Goal: Communication & Community: Ask a question

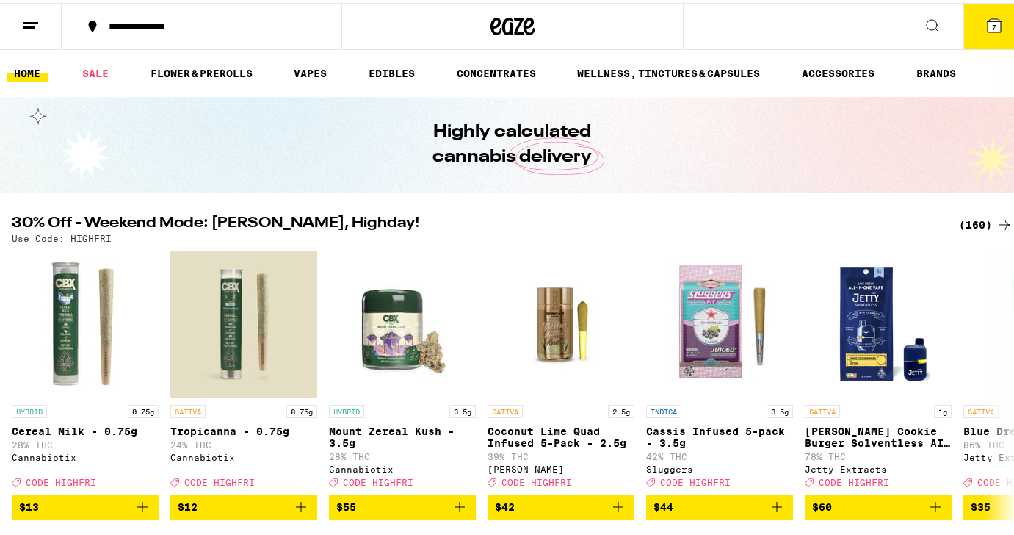
click at [23, 24] on icon at bounding box center [31, 23] width 18 height 18
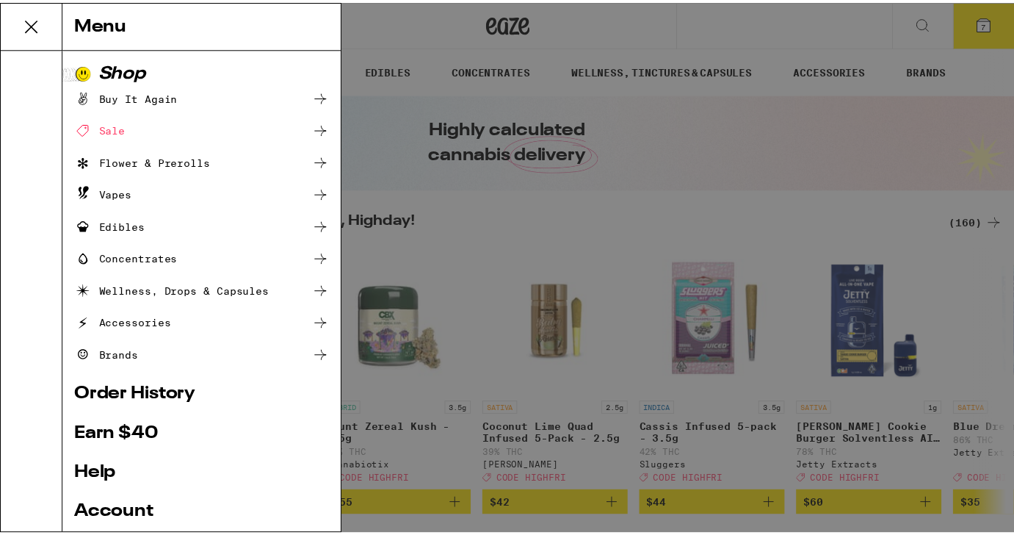
scroll to position [140, 0]
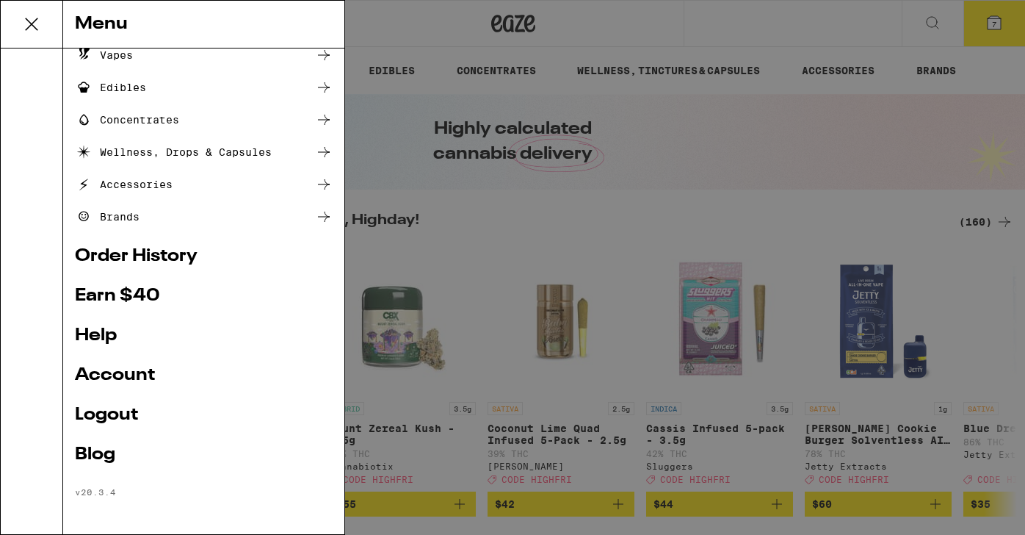
click at [99, 339] on link "Help" at bounding box center [204, 336] width 258 height 18
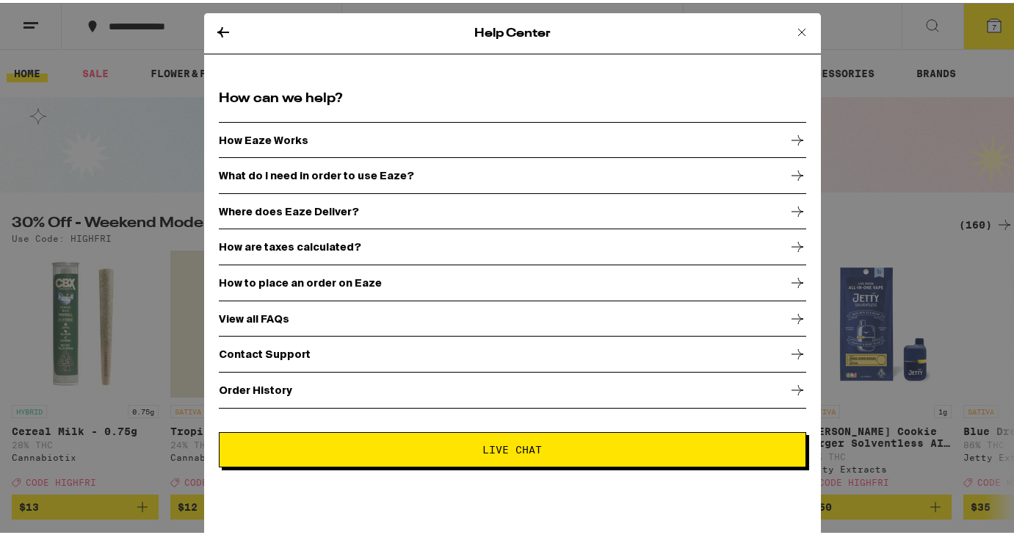
click at [490, 442] on span "Live Chat" at bounding box center [512, 446] width 59 height 10
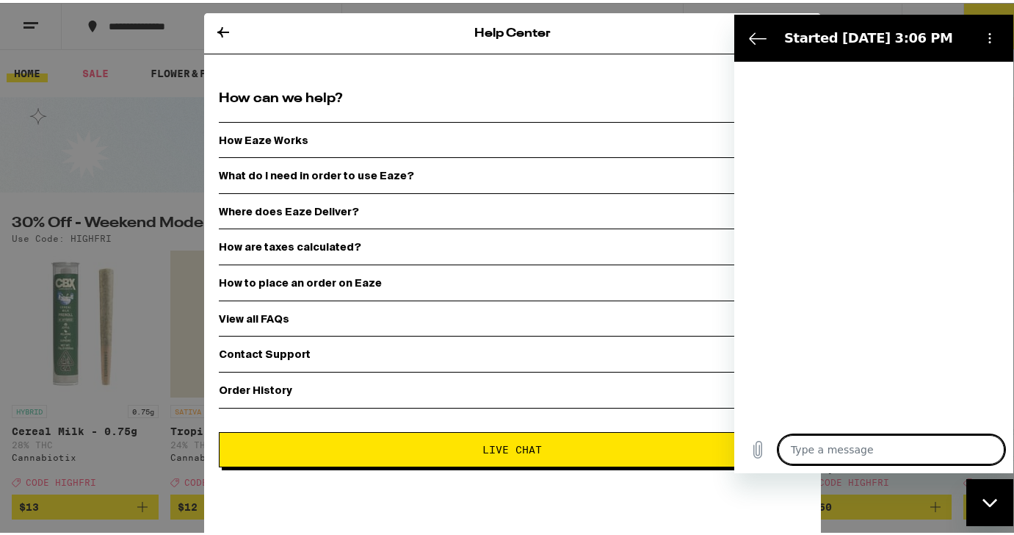
type textarea "x"
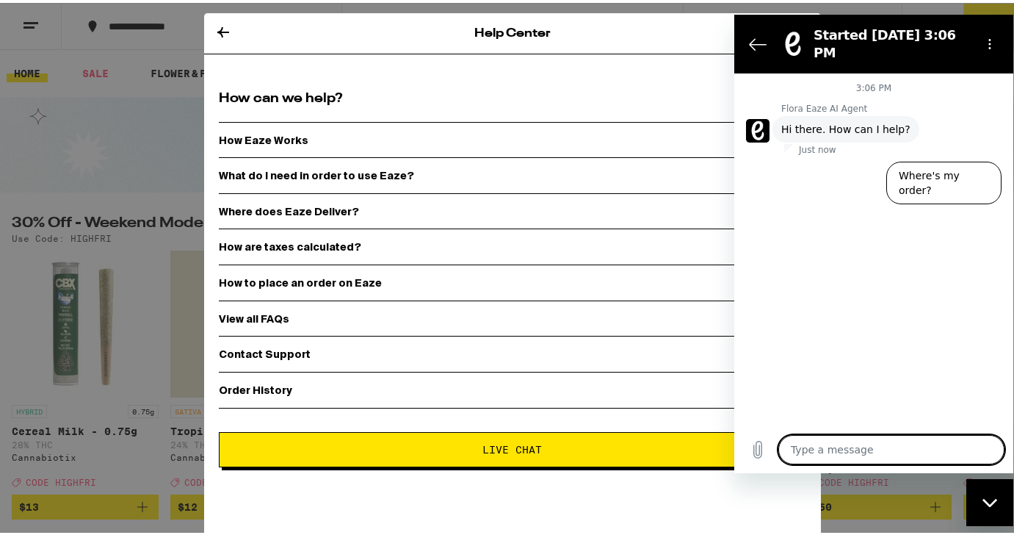
click at [868, 447] on textarea at bounding box center [892, 448] width 226 height 29
type textarea "I"
type textarea "x"
type textarea "I"
type textarea "x"
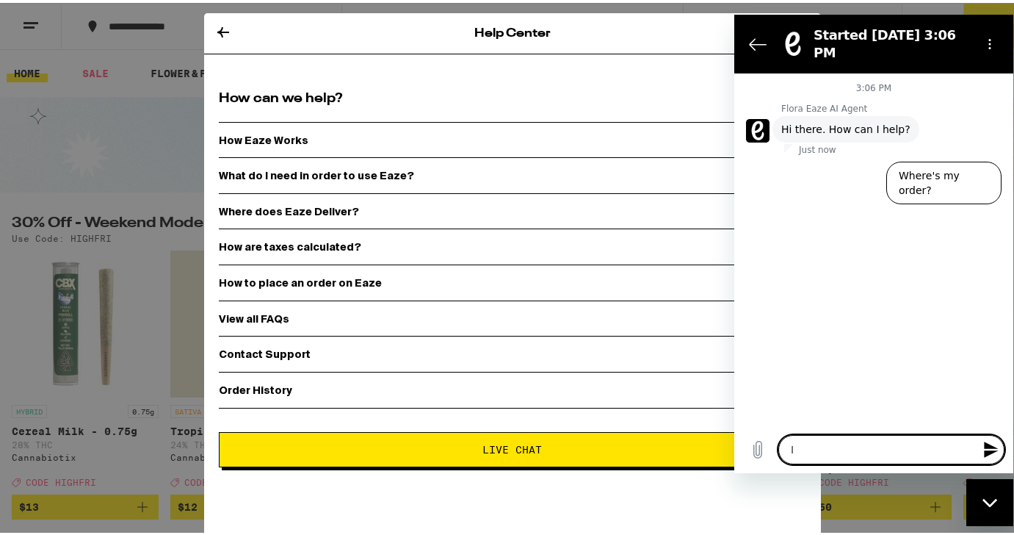
type textarea "I"
type textarea "x"
type textarea "P"
type textarea "x"
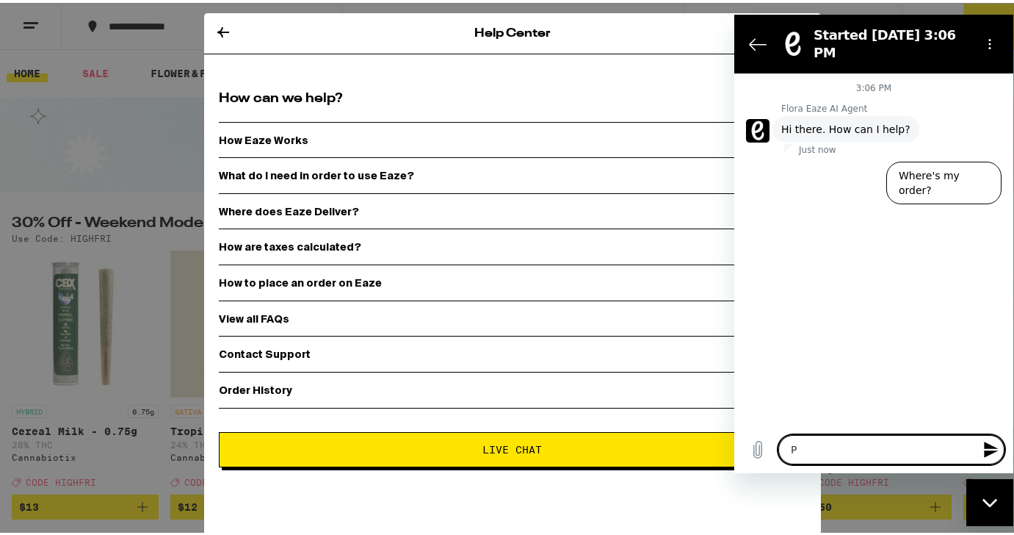
type textarea "Pl"
type textarea "x"
type textarea "Ple"
type textarea "x"
type textarea "Plea"
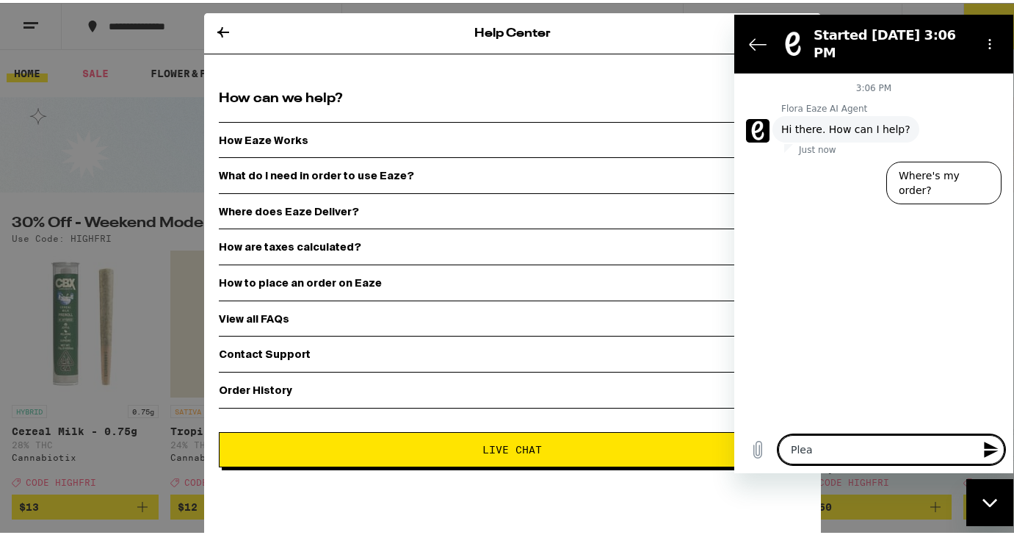
type textarea "x"
type textarea "Pleas"
type textarea "x"
type textarea "Please"
type textarea "x"
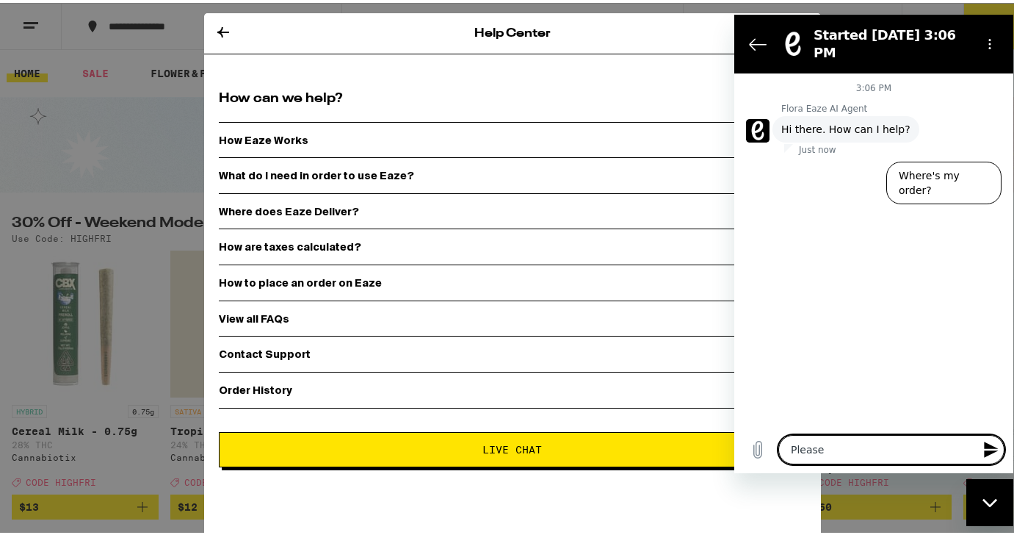
type textarea "Please"
type textarea "x"
type textarea "Please c"
type textarea "x"
type textarea "Please co"
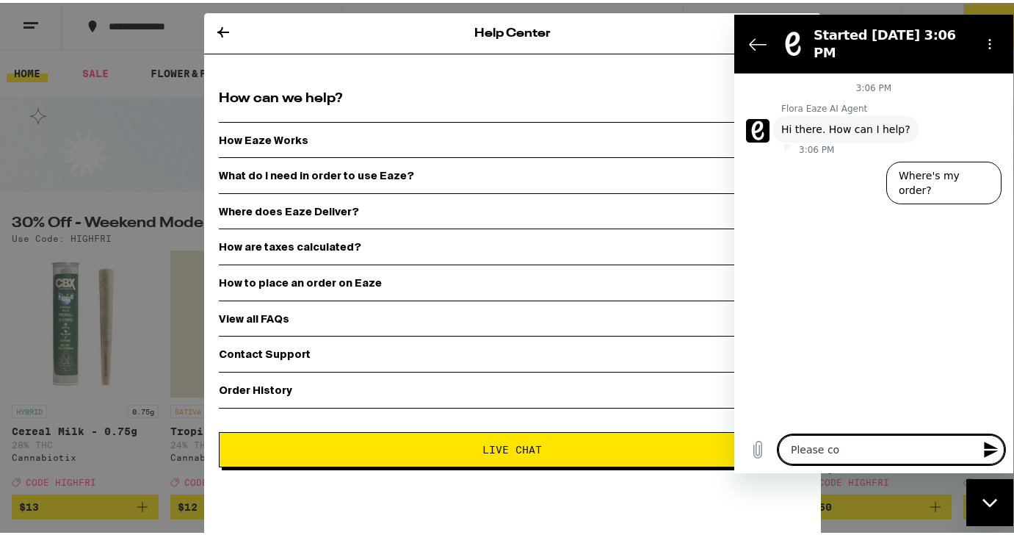
type textarea "x"
type textarea "Please con"
type textarea "x"
type textarea "Please conn"
type textarea "x"
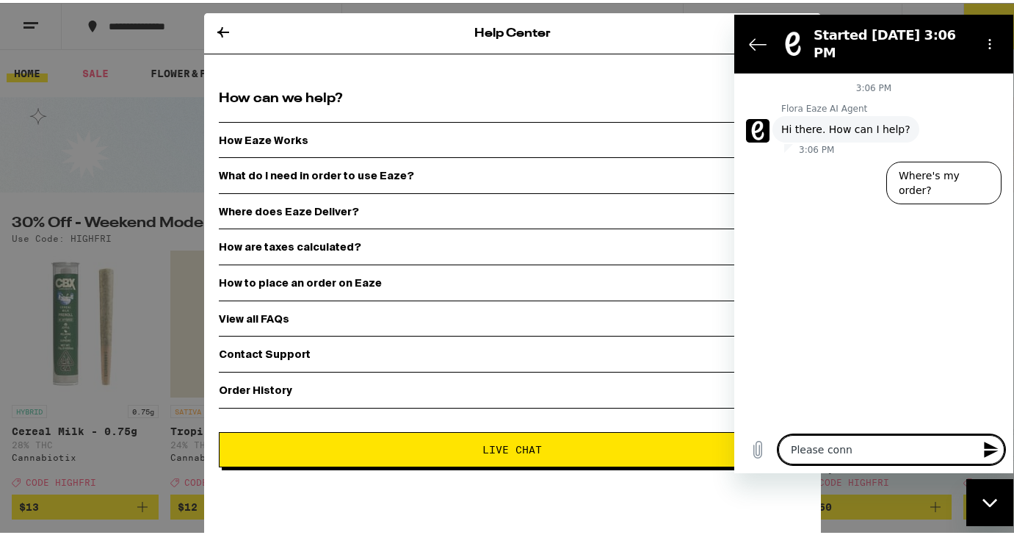
type textarea "Please conne"
type textarea "x"
type textarea "Please connec"
type textarea "x"
type textarea "Please connect"
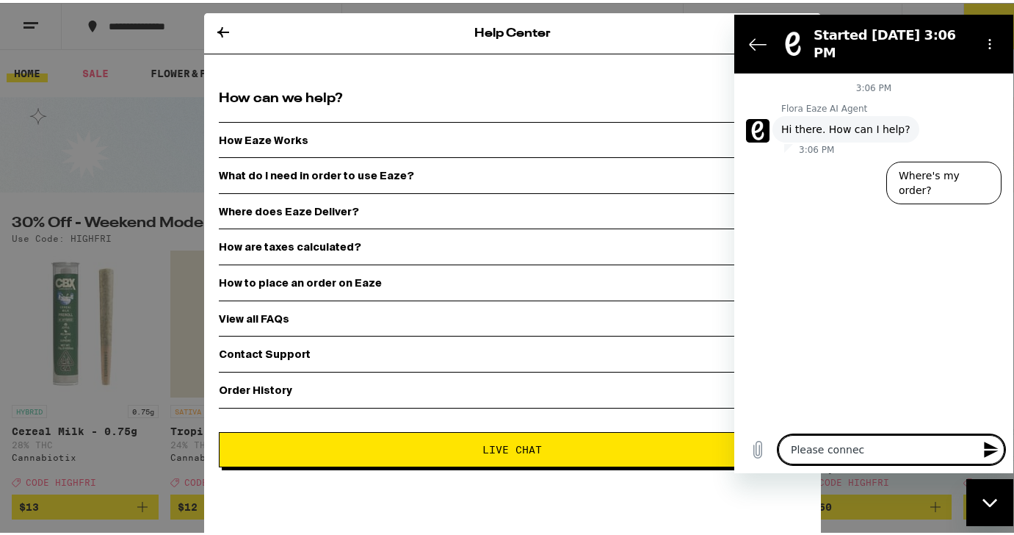
type textarea "x"
type textarea "Please connect"
type textarea "x"
type textarea "Please connect m"
type textarea "x"
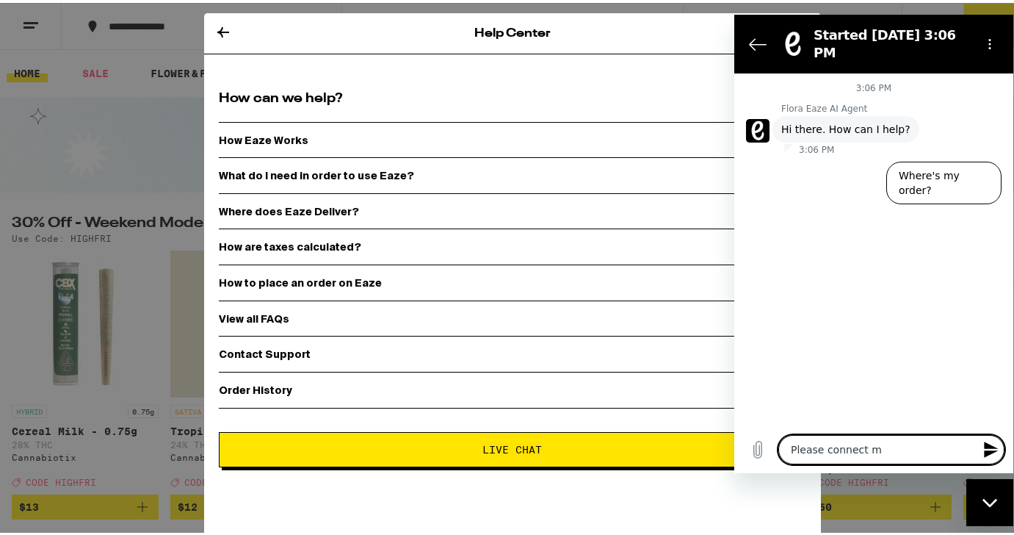
type textarea "Please connect me"
type textarea "x"
type textarea "Please connect me"
type textarea "x"
type textarea "Please connect me w"
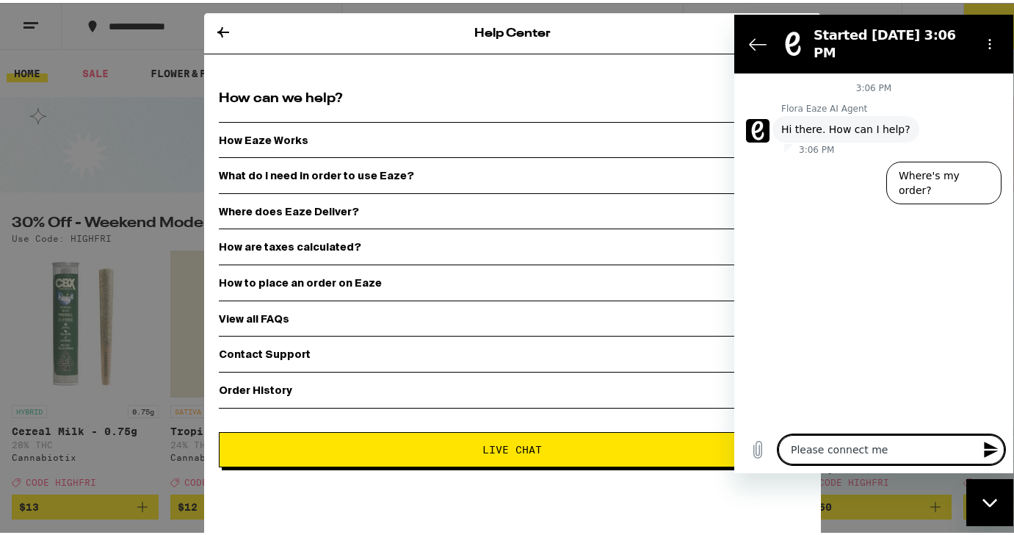
type textarea "x"
type textarea "Please connect me wi"
type textarea "x"
type textarea "Please connect me wit"
type textarea "x"
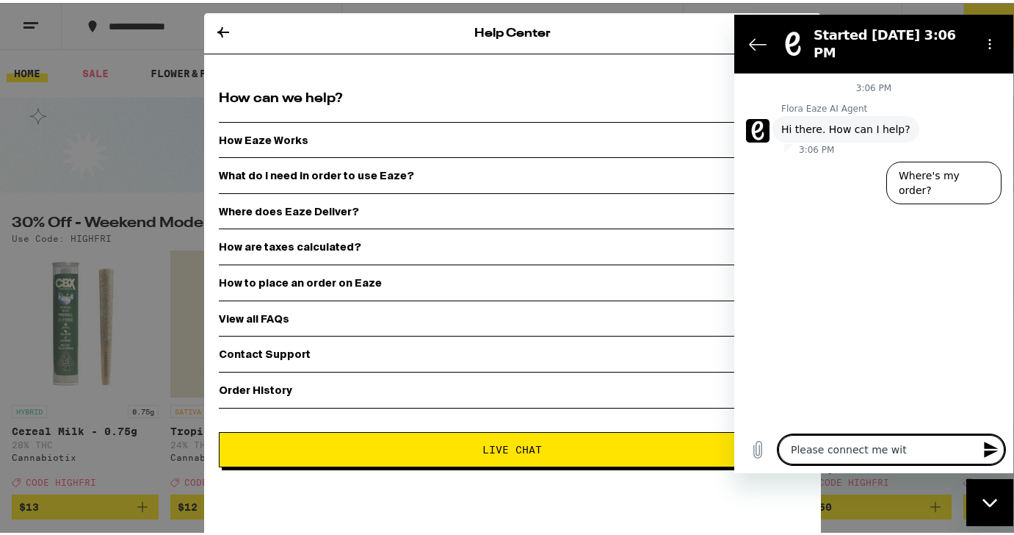
type textarea "Please connect me with"
type textarea "x"
type textarea "Please connect me with"
type textarea "x"
type textarea "Please connect me with a"
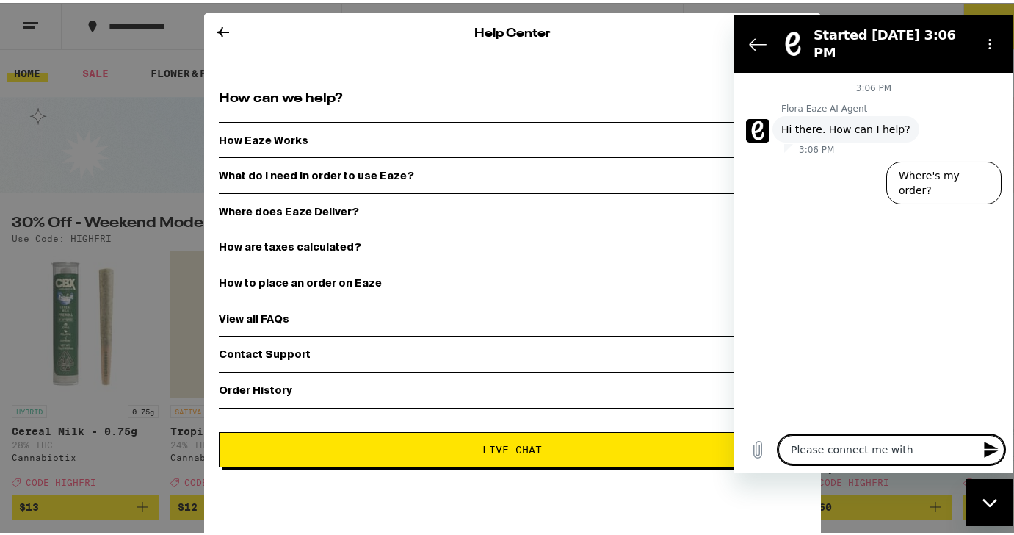
type textarea "x"
type textarea "Please connect me with a"
type textarea "x"
type textarea "Please connect me with a l"
type textarea "x"
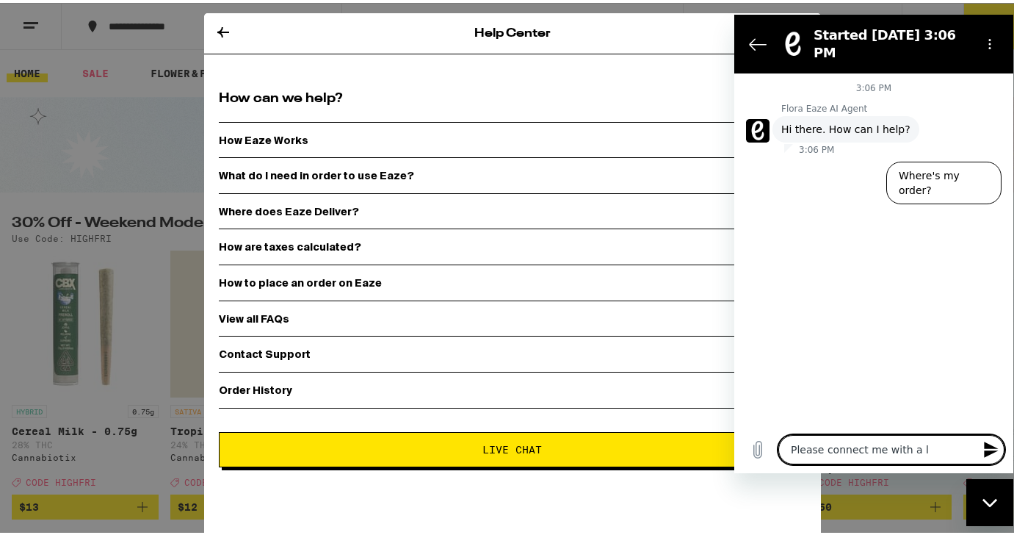
type textarea "Please connect me with a li"
type textarea "x"
type textarea "Please connect me with a liv"
type textarea "x"
type textarea "Please connect me with a live"
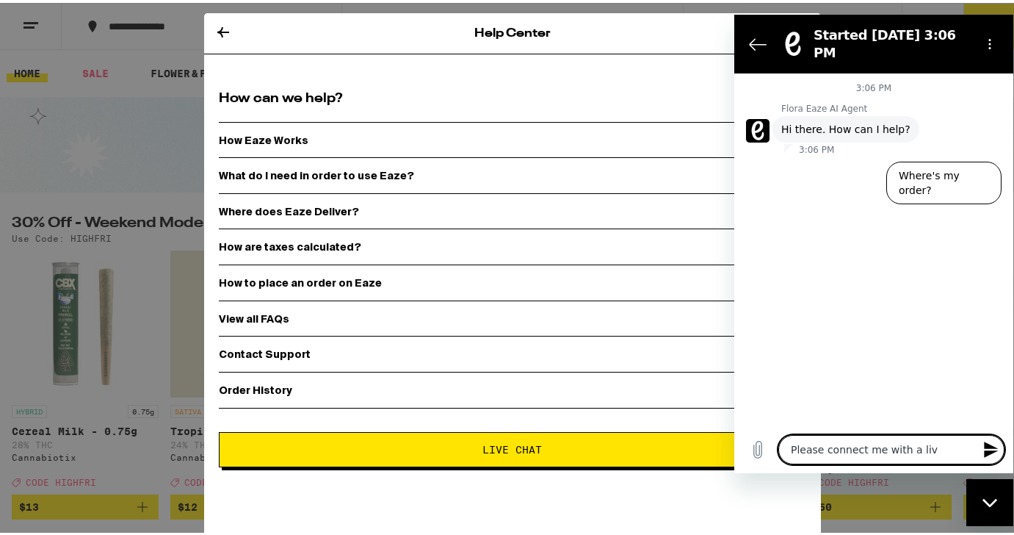
type textarea "x"
type textarea "Please connect me with a live"
type textarea "x"
type textarea "Please connect me with a live a"
type textarea "x"
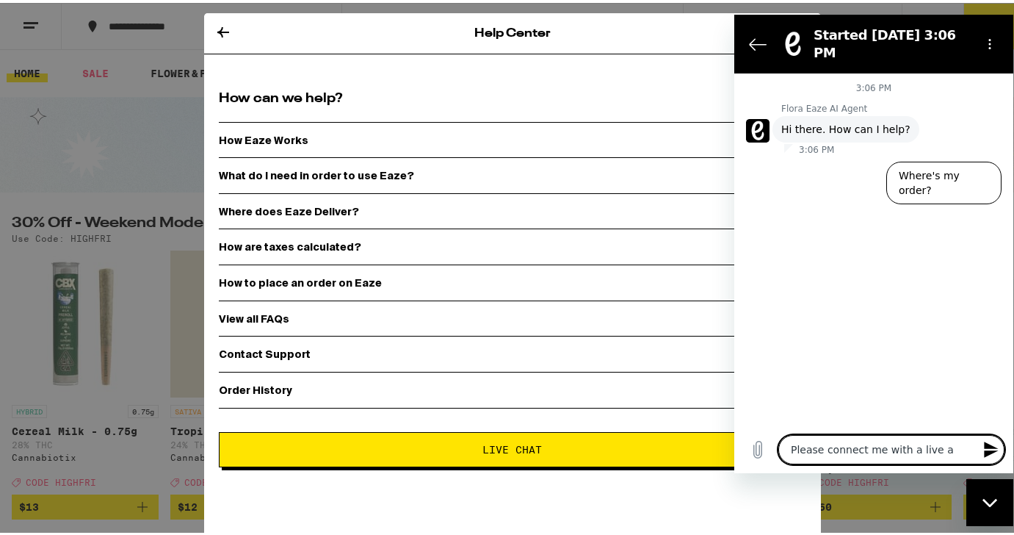
type textarea "Please connect me with a live ag"
type textarea "x"
type textarea "Please connect me with a live age"
type textarea "x"
type textarea "Please connect me with a live agen"
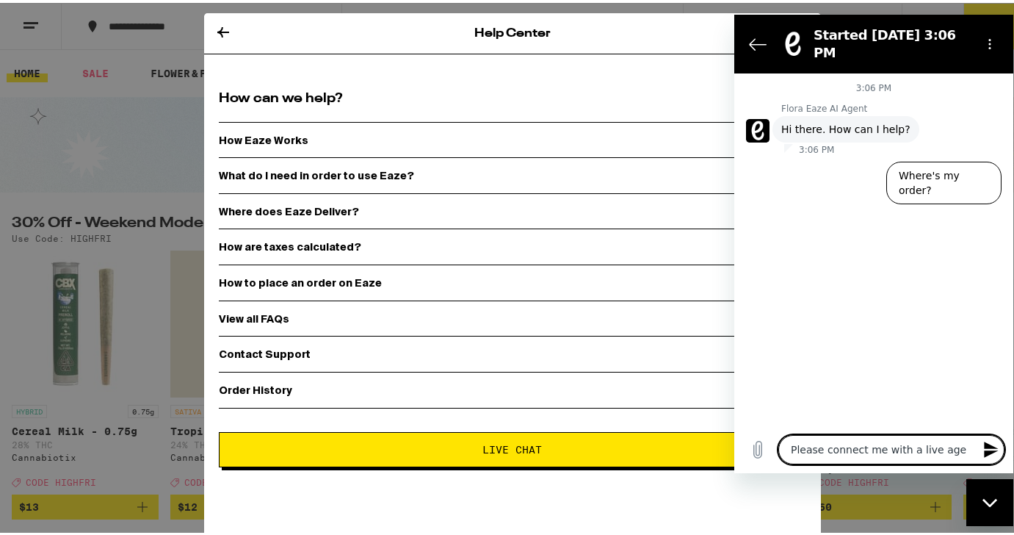
type textarea "x"
type textarea "Please connect me with a live agent"
type textarea "x"
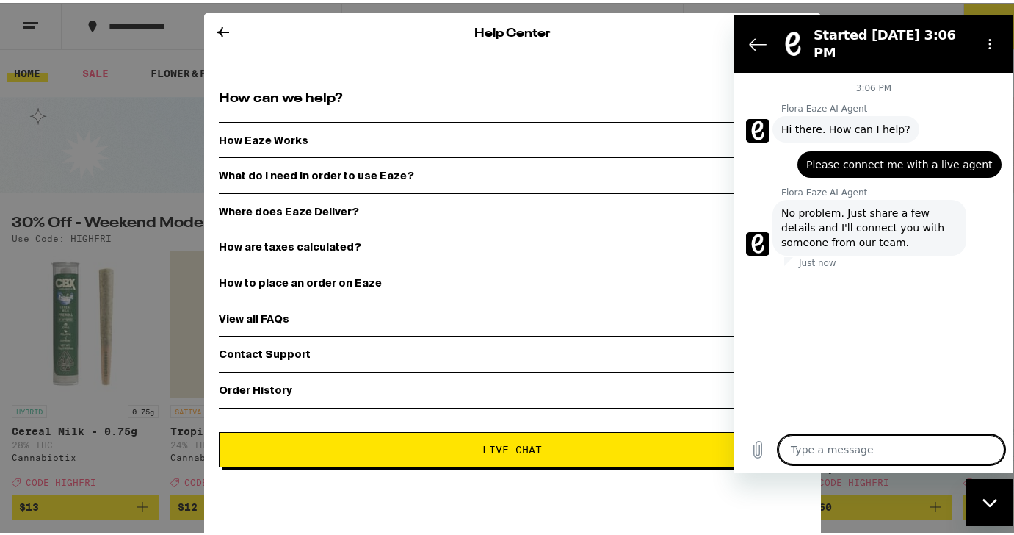
type textarea "x"
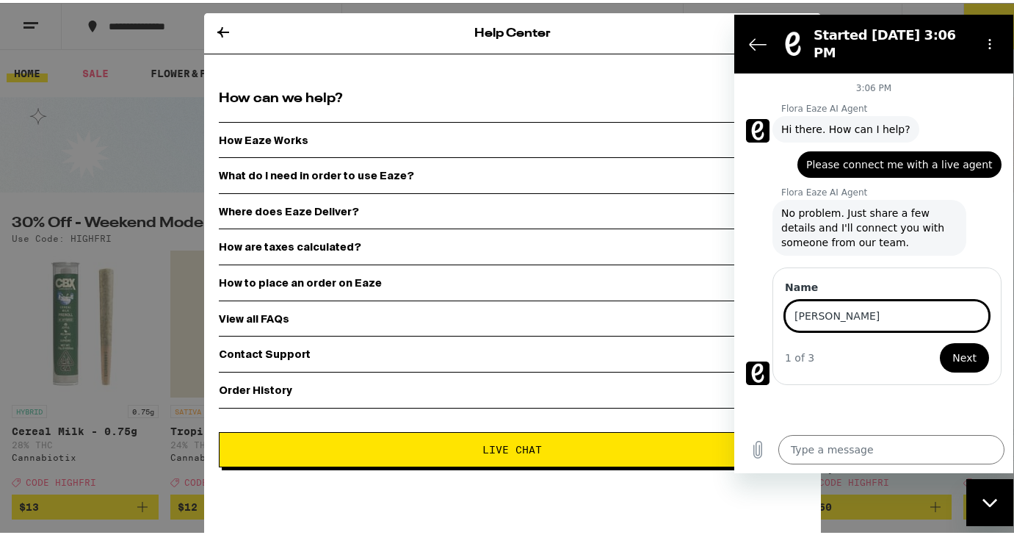
type input "[PERSON_NAME]"
click at [940, 342] on button "Next" at bounding box center [964, 356] width 49 height 29
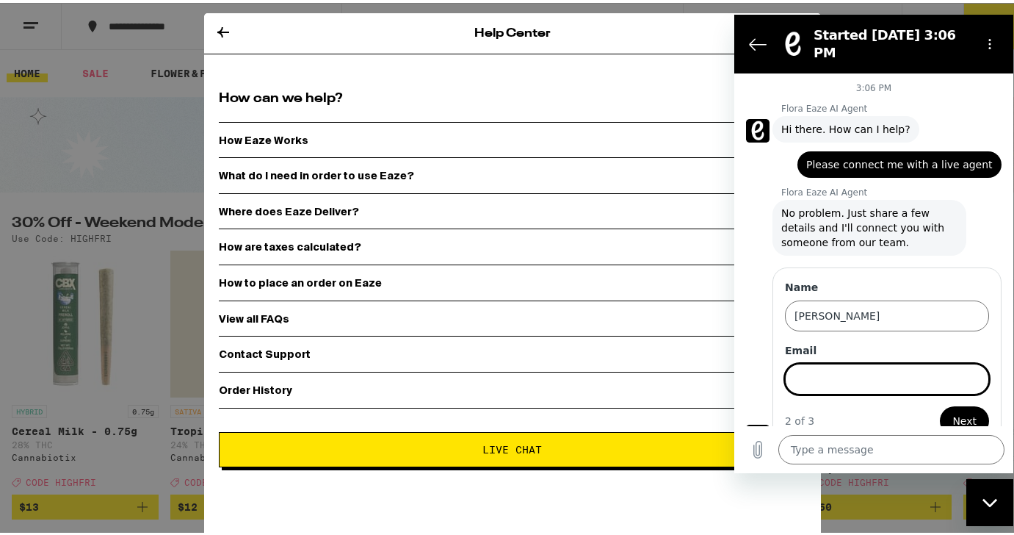
scroll to position [11, 0]
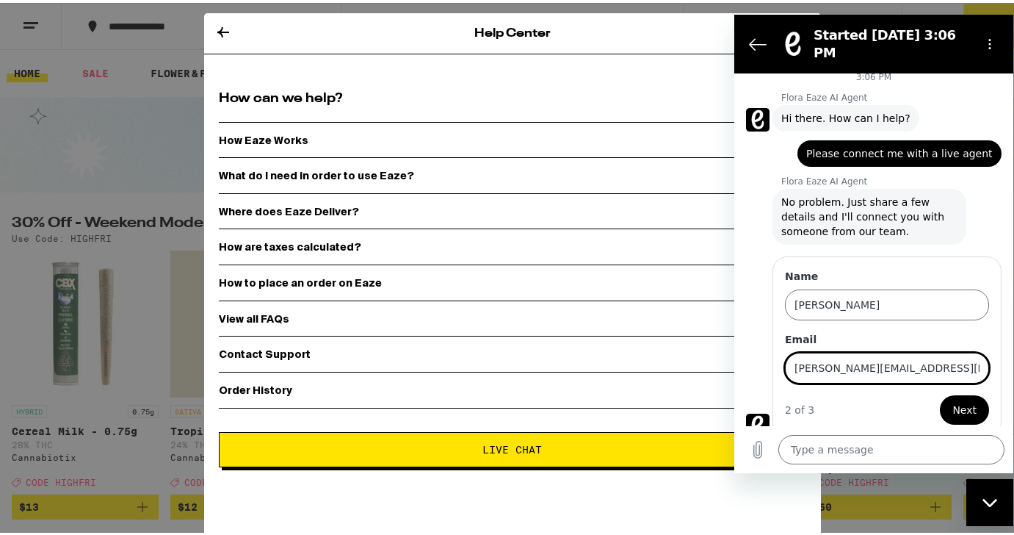
type input "[PERSON_NAME][EMAIL_ADDRESS][DOMAIN_NAME]"
click at [940, 394] on button "Next" at bounding box center [964, 408] width 49 height 29
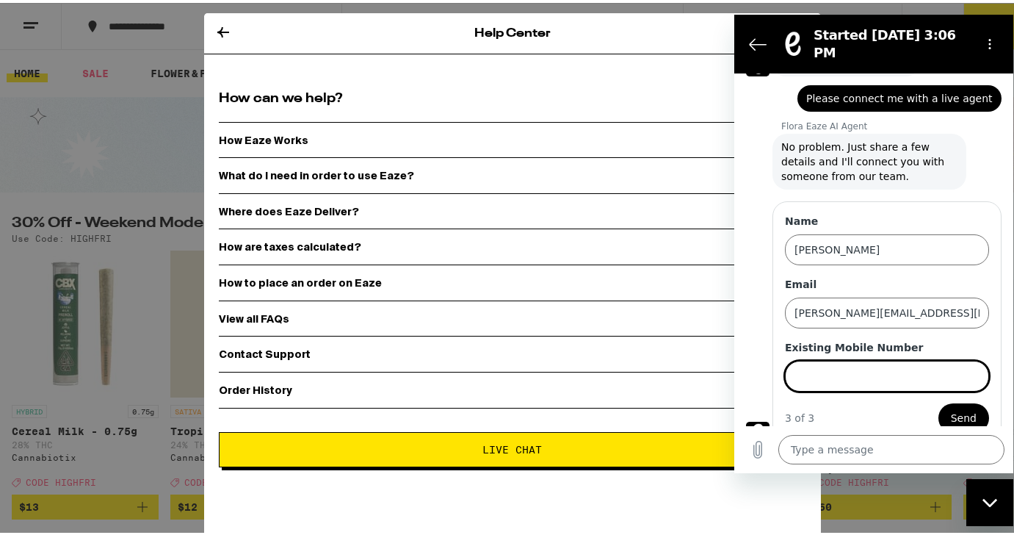
scroll to position [74, 0]
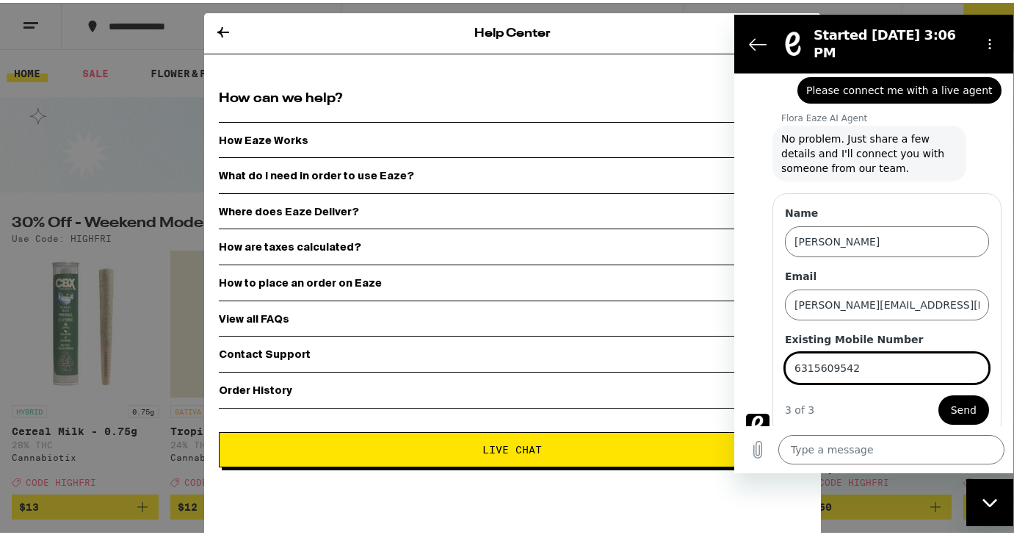
type input "6315609542"
click at [939, 394] on button "Send" at bounding box center [964, 408] width 51 height 29
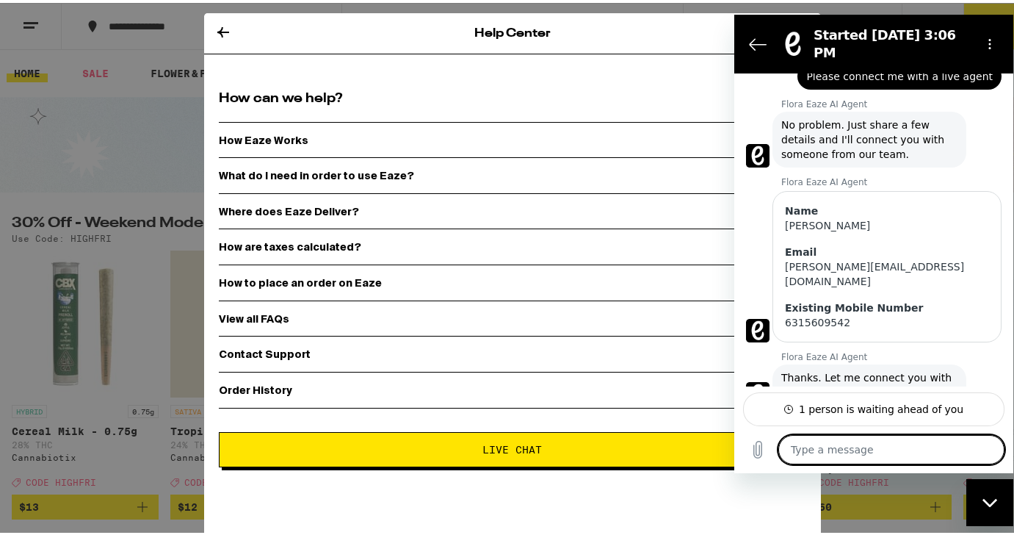
scroll to position [98, 0]
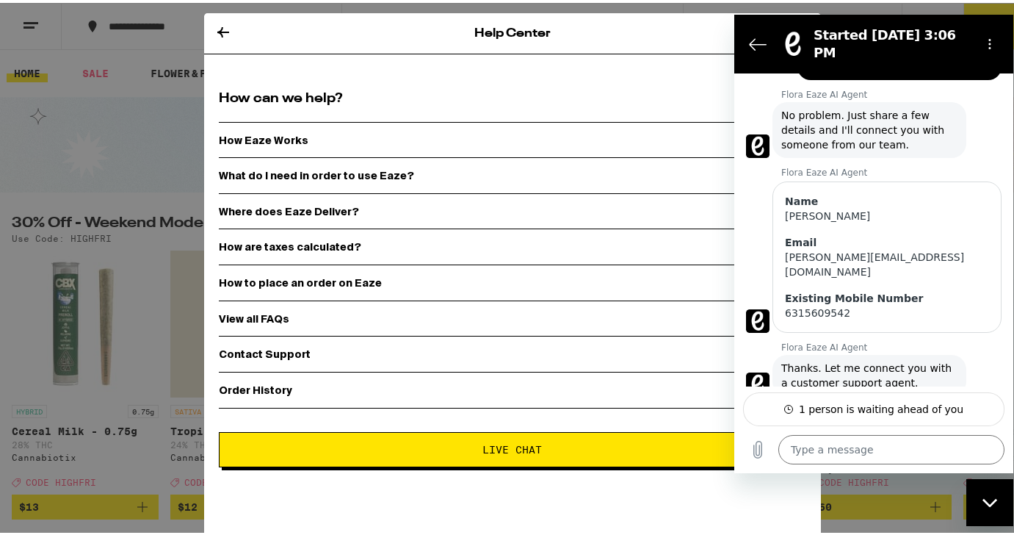
type textarea "x"
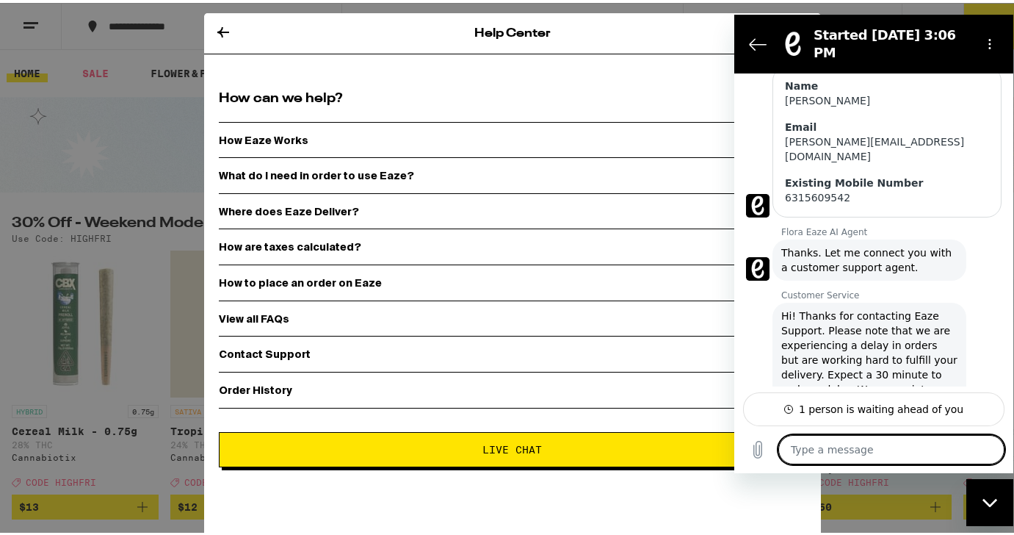
scroll to position [234, 0]
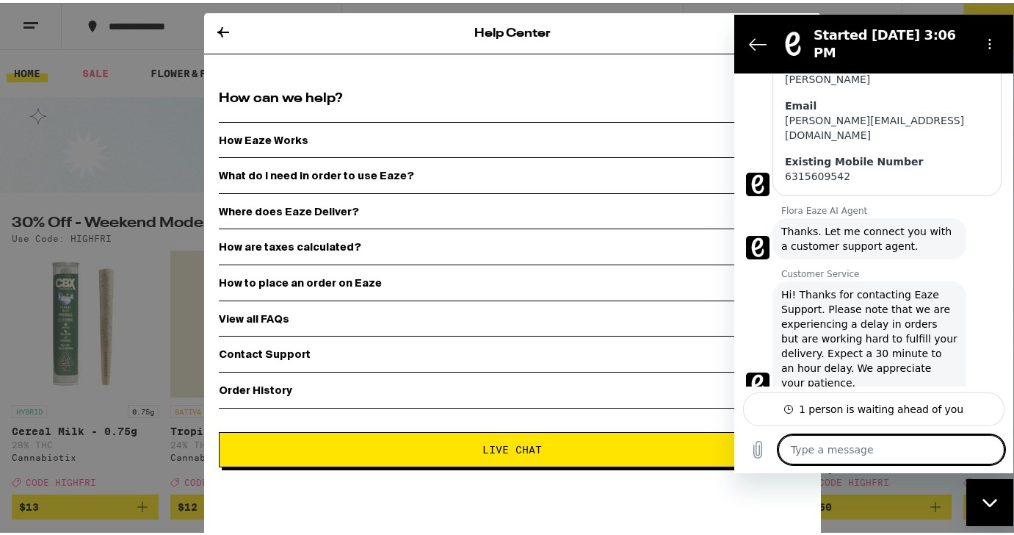
click at [870, 453] on textarea at bounding box center [892, 448] width 226 height 29
click at [858, 408] on div "1 person is waiting ahead of you" at bounding box center [881, 408] width 165 height 15
click at [873, 446] on textarea at bounding box center [892, 448] width 226 height 29
type textarea "M"
type textarea "x"
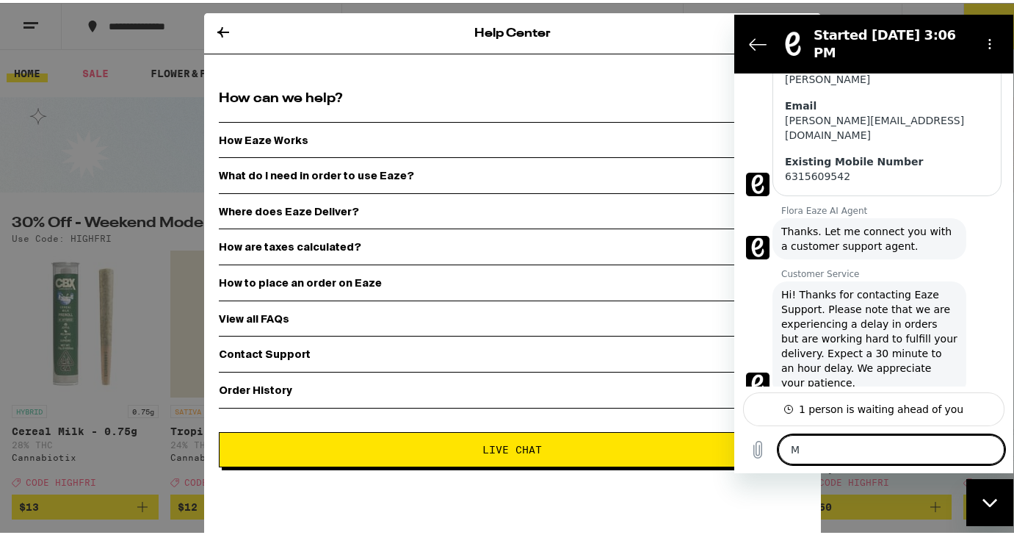
type textarea "My"
type textarea "x"
type textarea "My"
type textarea "x"
type textarea "My o"
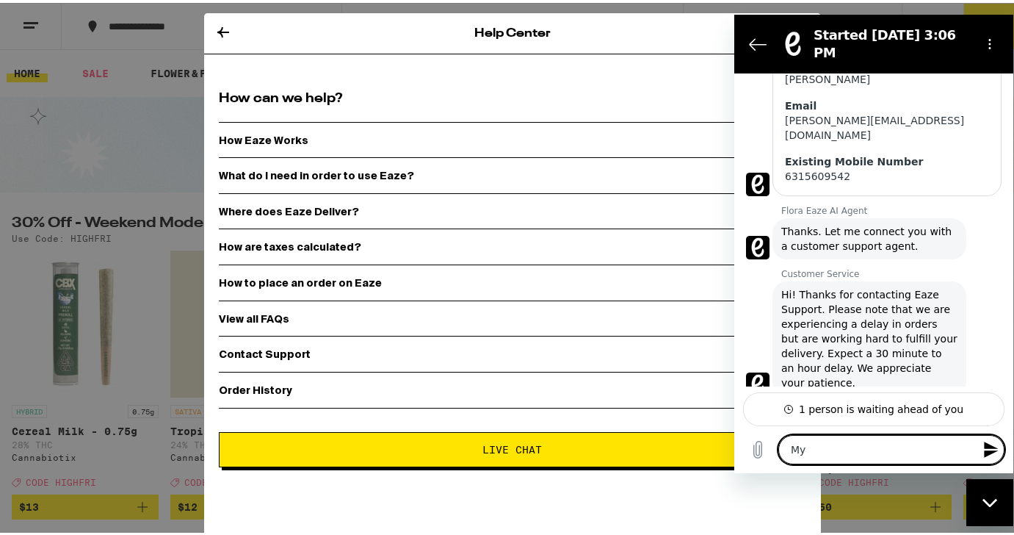
type textarea "x"
type textarea "My or"
type textarea "x"
type textarea "My ord"
type textarea "x"
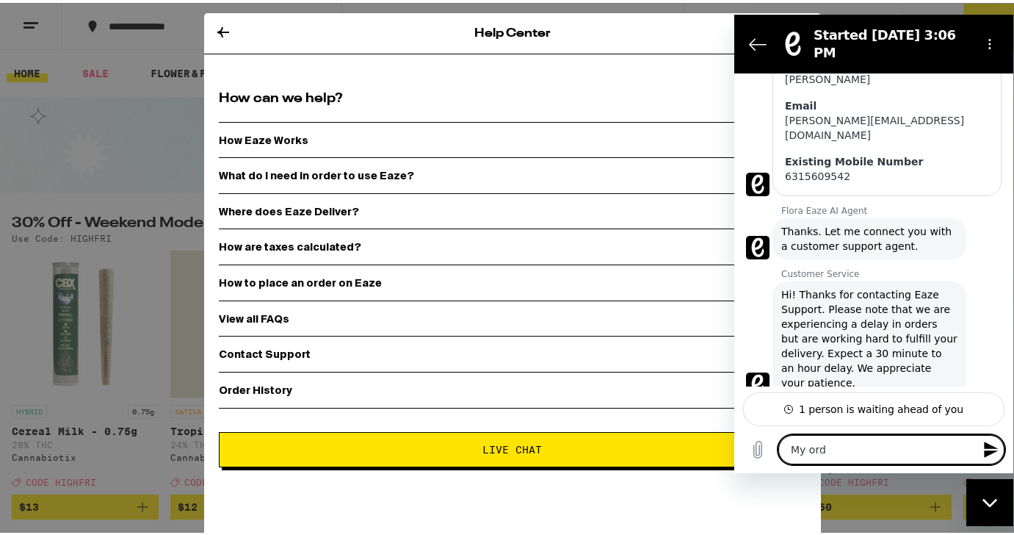
type textarea "My orde"
type textarea "x"
type textarea "My order"
type textarea "x"
type textarea "My order"
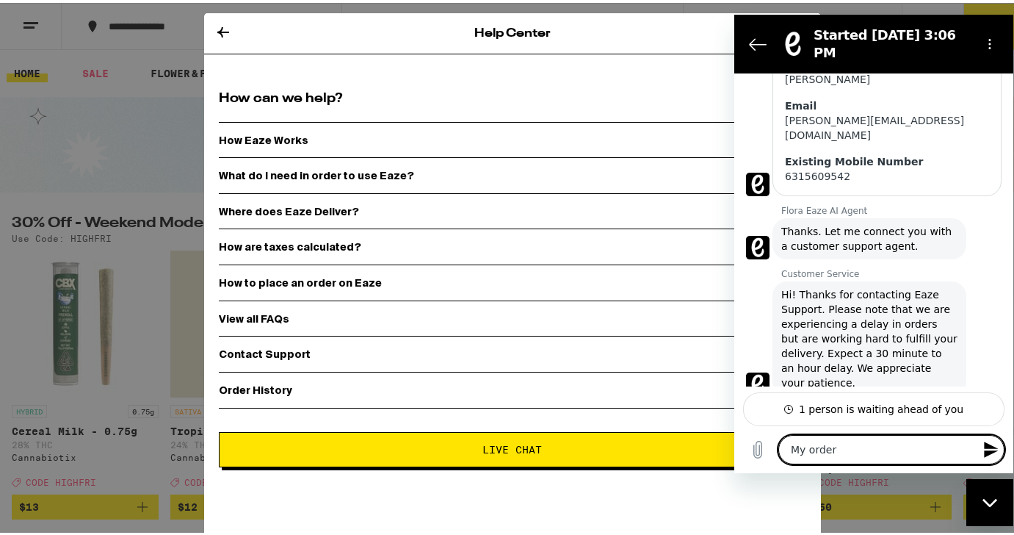
type textarea "x"
type textarea "My order w"
type textarea "x"
type textarea "My order wa"
type textarea "x"
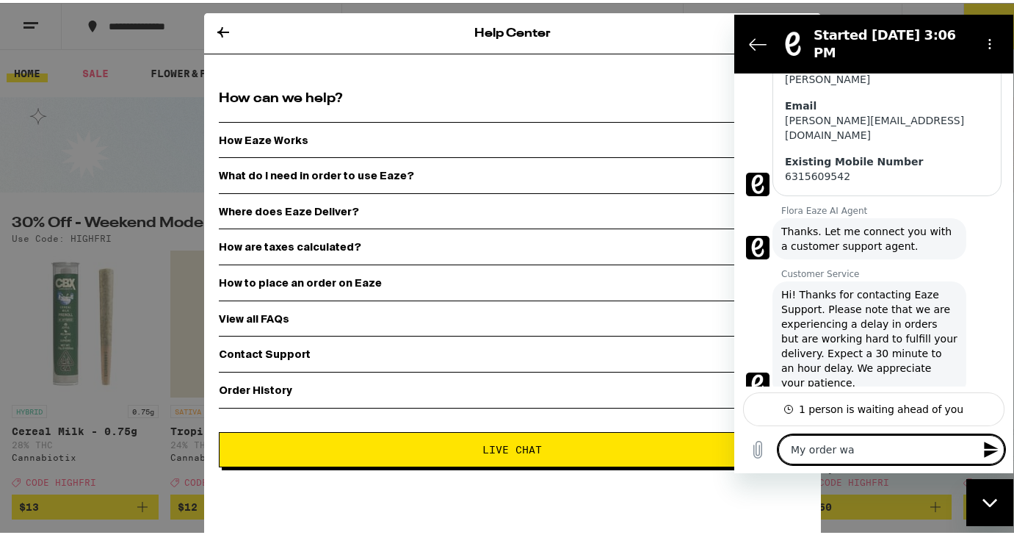
type textarea "My order was"
type textarea "x"
type textarea "My order was"
type textarea "x"
type textarea "My order was c"
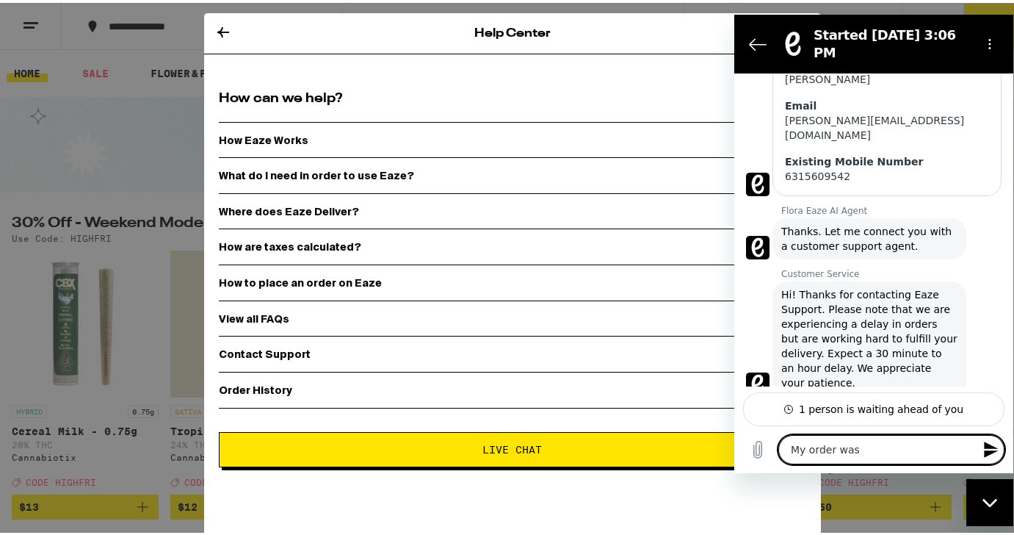
type textarea "x"
type textarea "My order was ca"
type textarea "x"
type textarea "My order was can"
type textarea "x"
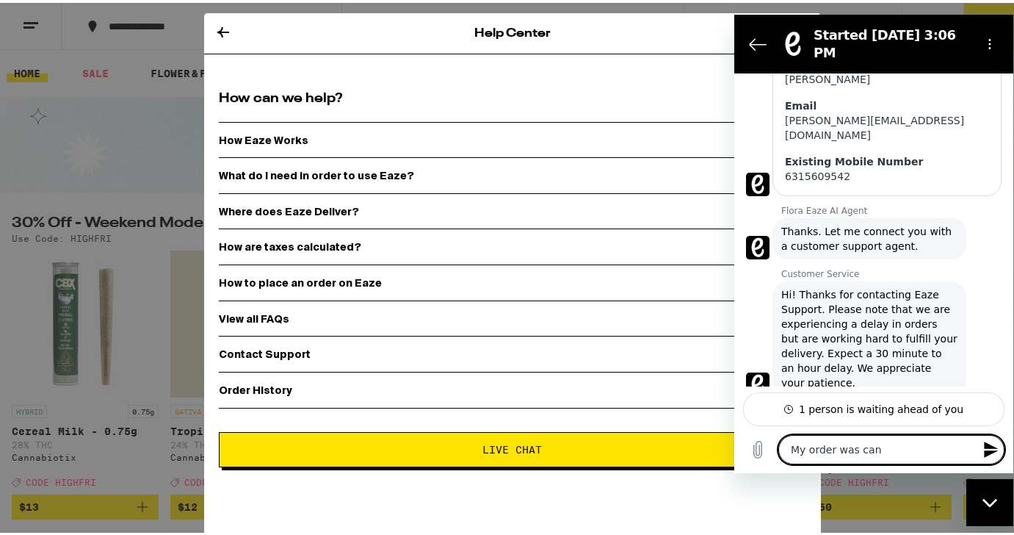
type textarea "My order was canc"
type textarea "x"
type textarea "My order was cance"
type textarea "x"
type textarea "My order was cancel"
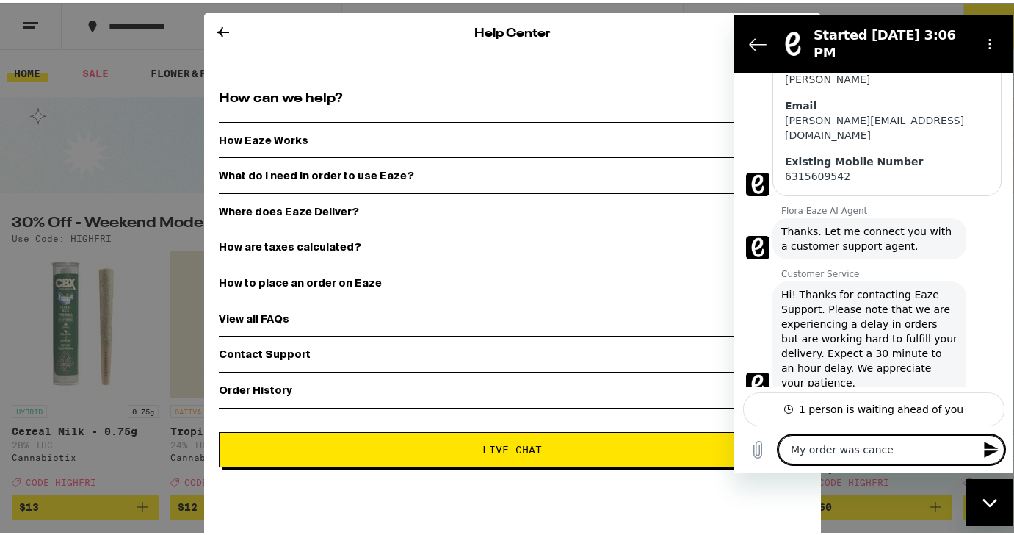
type textarea "x"
type textarea "My order was cancell"
type textarea "x"
type textarea "My order was cancelle"
type textarea "x"
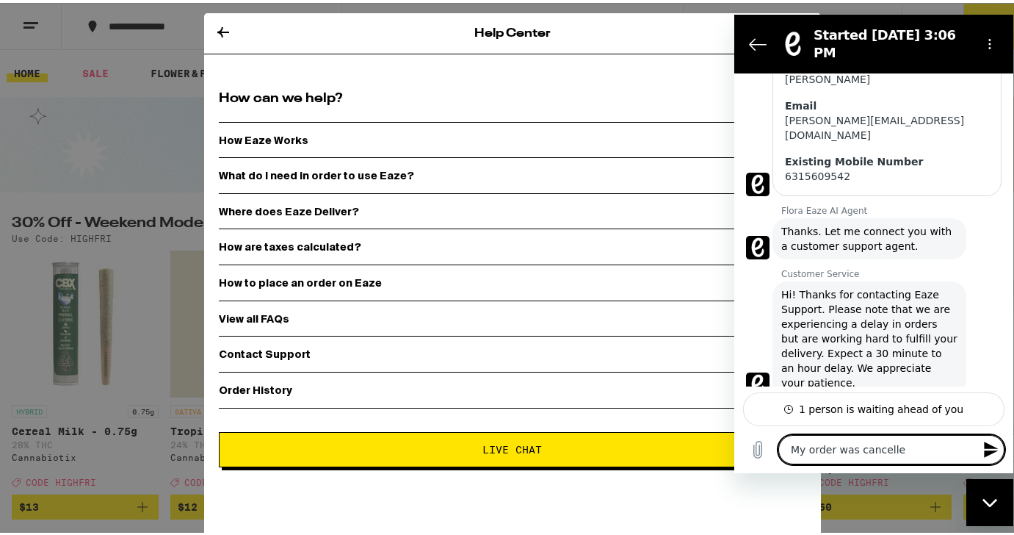
type textarea "My order was cancelled"
type textarea "x"
type textarea "My order was cancelled"
type textarea "x"
type textarea "My order was cancelled l"
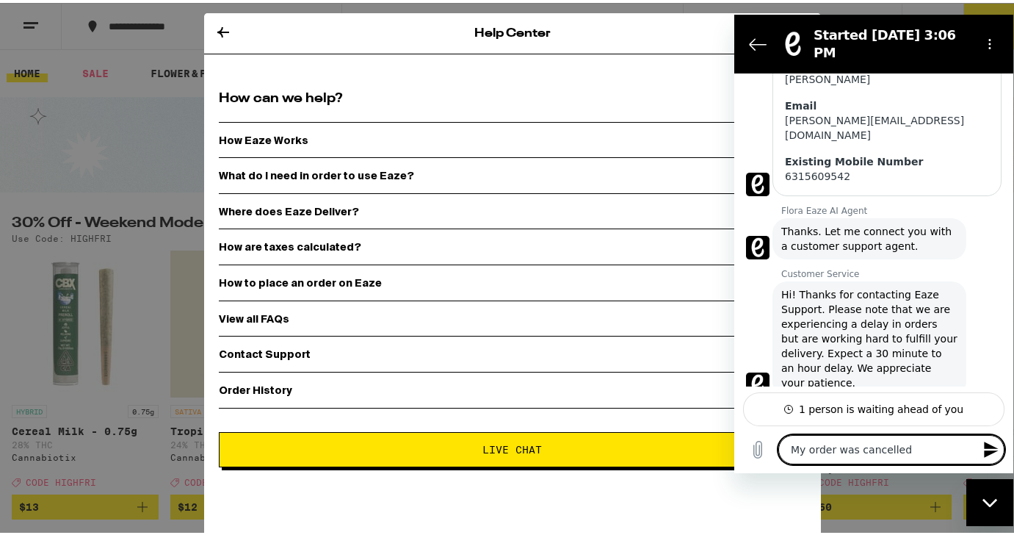
type textarea "x"
type textarea "My order was cancelled la"
type textarea "x"
type textarea "My order was cancelled lat"
type textarea "x"
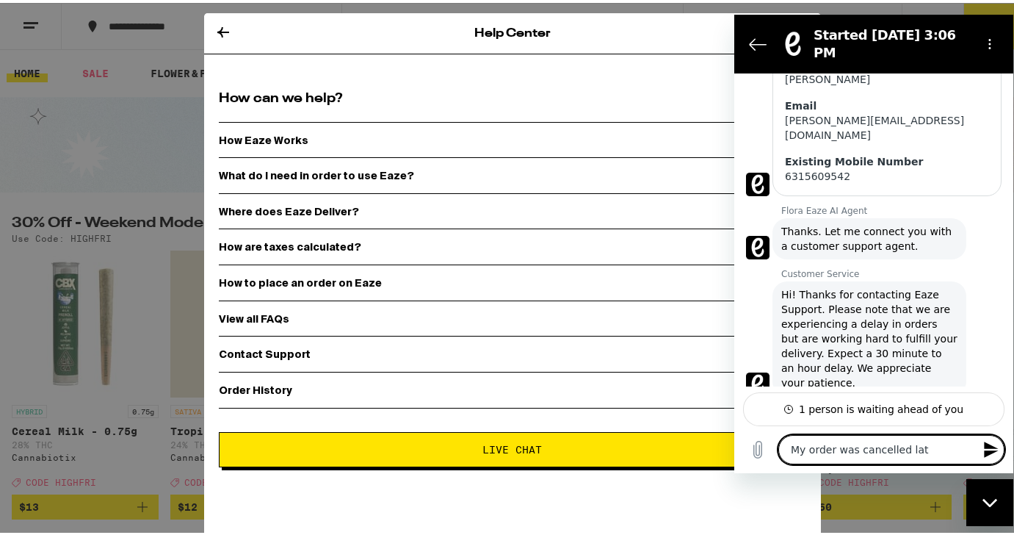
type textarea "My order was cancelled lat"
type textarea "x"
type textarea "My order was cancelled lat n"
type textarea "x"
type textarea "My order was cancelled lat nig"
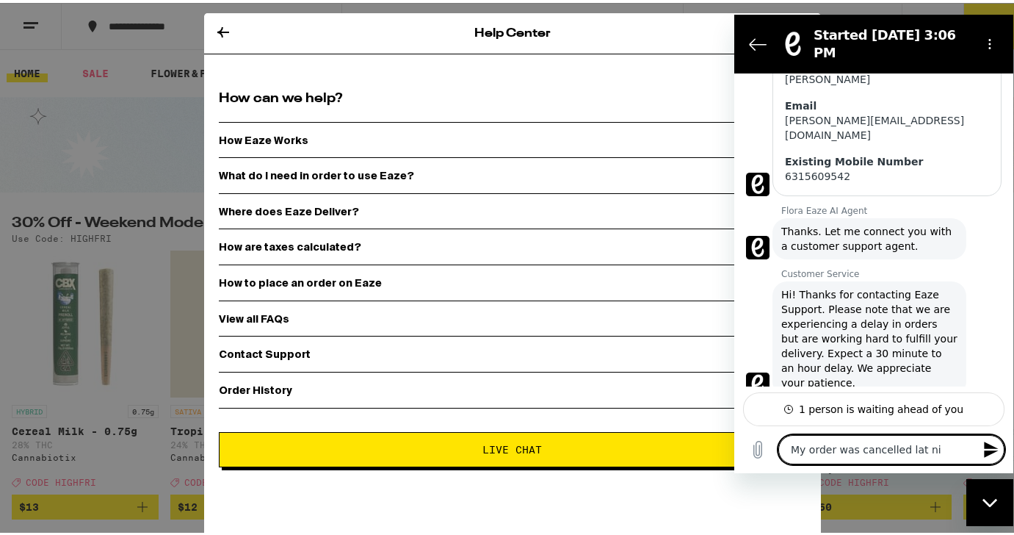
type textarea "x"
type textarea "My order was cancelled lat ni"
type textarea "x"
type textarea "My order was cancelled lat n"
type textarea "x"
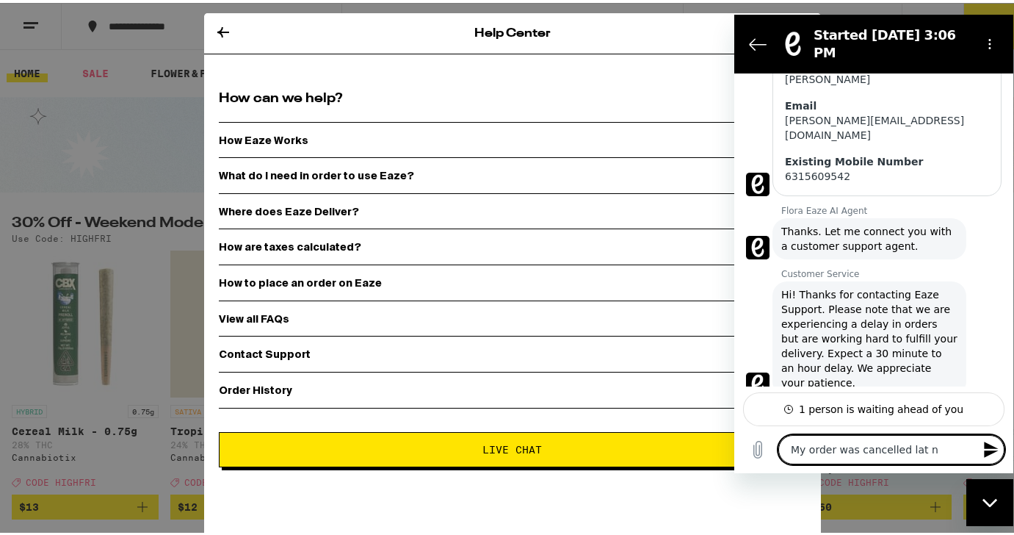
type textarea "My order was cancelled lat"
type textarea "x"
type textarea "My order was cancelled lat"
type textarea "x"
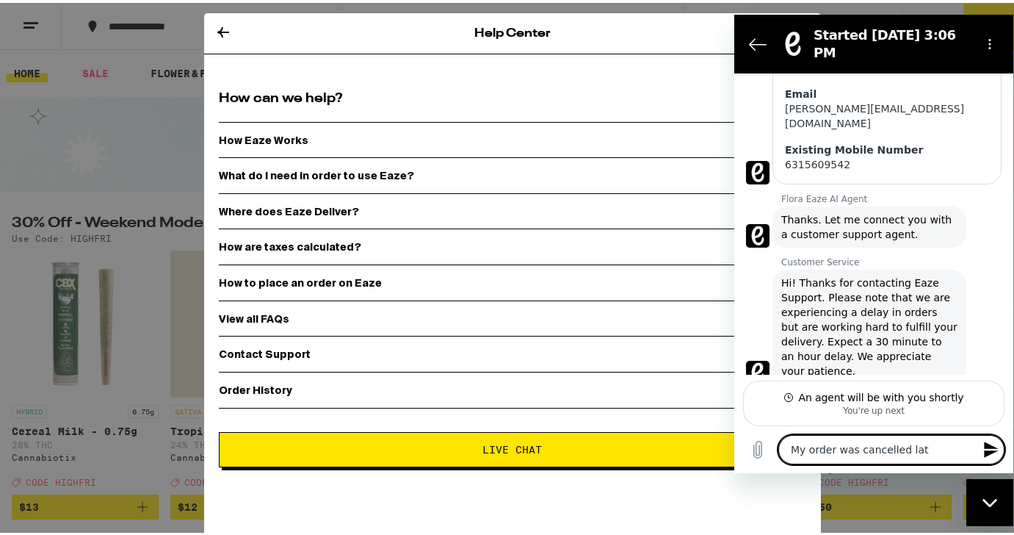
type textarea "My order was cancelled la"
type textarea "x"
type textarea "My order was cancelled las"
type textarea "x"
type textarea "My order was cancelled last"
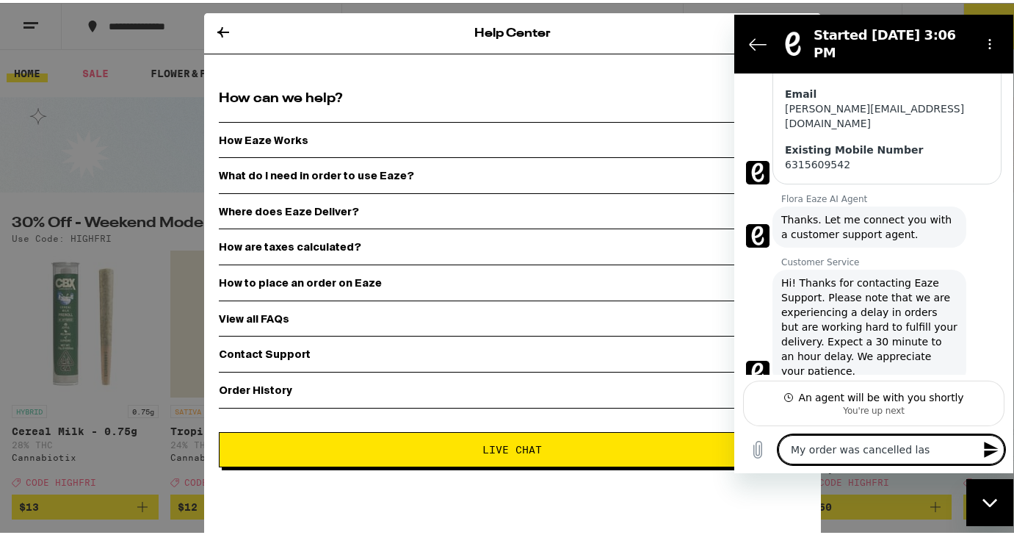
type textarea "x"
type textarea "My order was cancelled last"
type textarea "x"
type textarea "My order was cancelled last n"
type textarea "x"
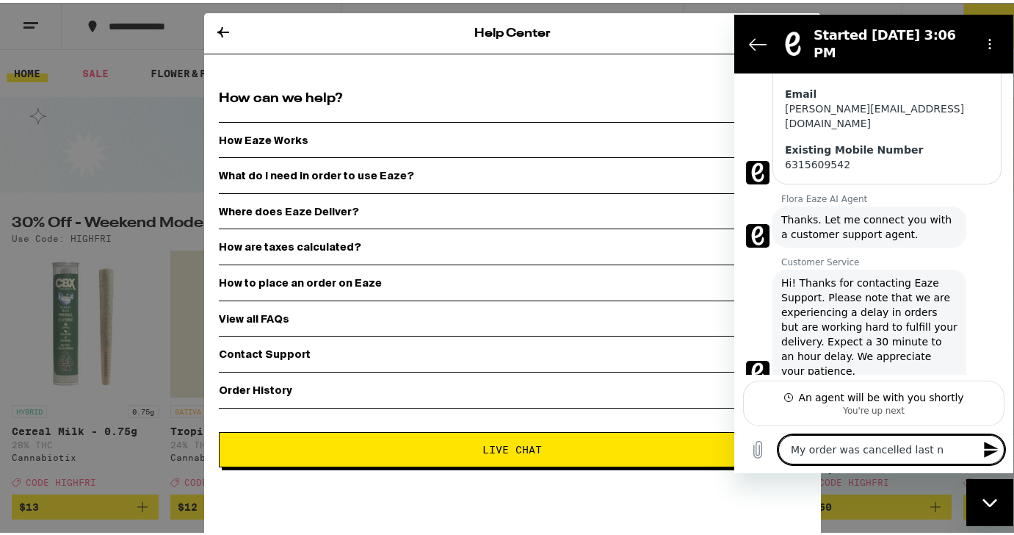
type textarea "My order was cancelled last ni"
type textarea "x"
type textarea "My order was cancelled last nig"
type textarea "x"
type textarea "My order was cancelled last nigh"
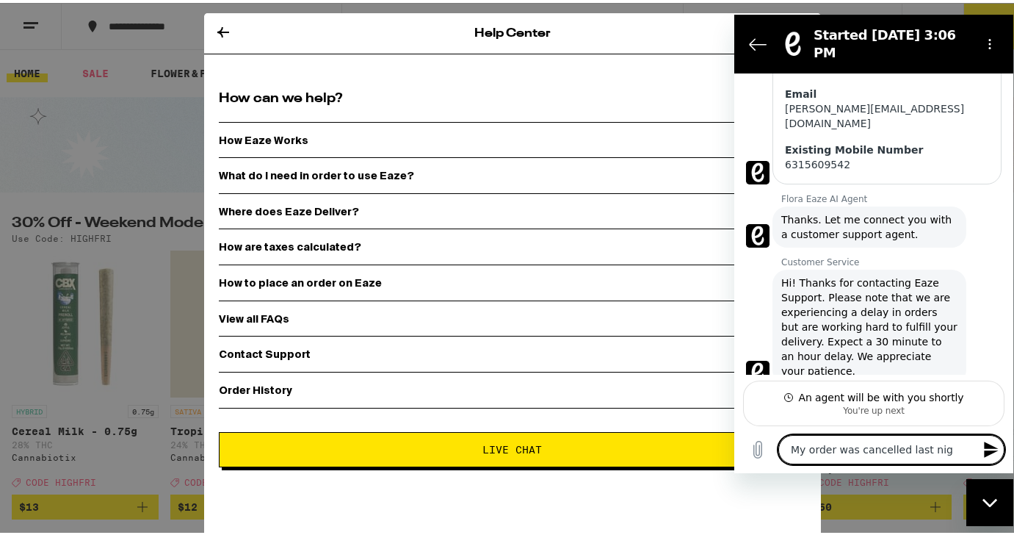
type textarea "x"
type textarea "My order was cancelled last night"
type textarea "x"
type textarea "My order was cancelled last night"
type textarea "x"
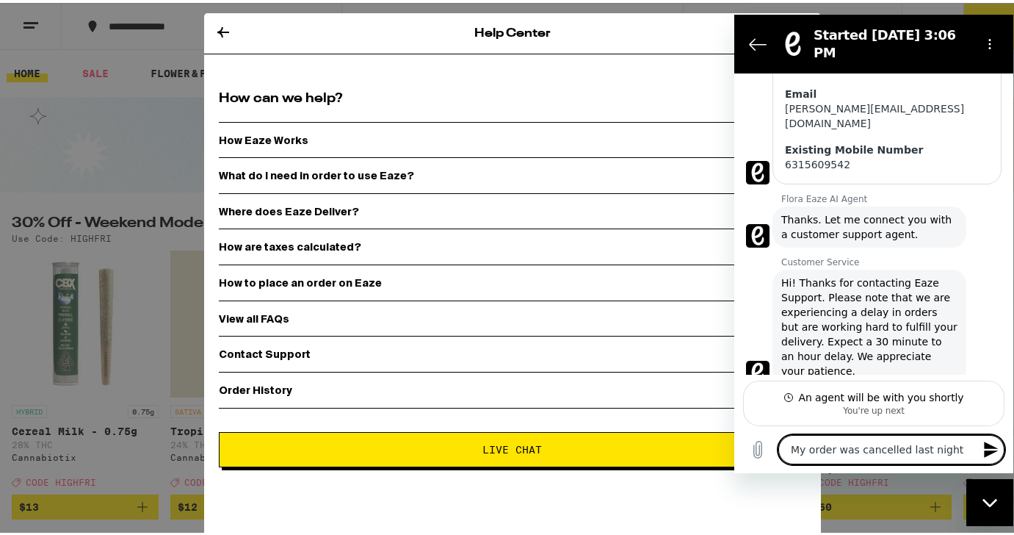
type textarea "My order was cancelled last night a"
type textarea "x"
type textarea "My order was cancelled last night an"
type textarea "x"
type textarea "My order was cancelled last night and"
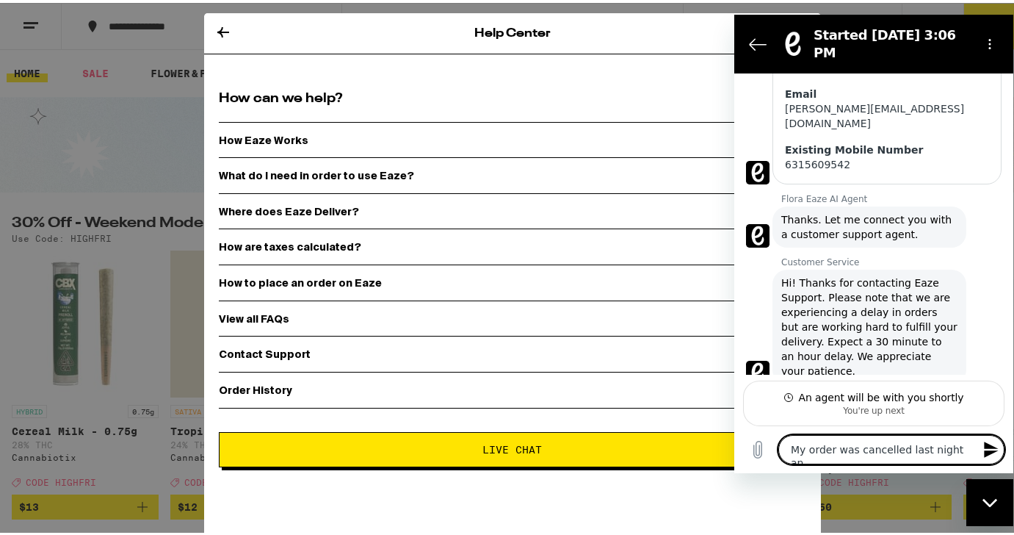
type textarea "x"
type textarea "My order was cancelled last night and"
type textarea "x"
type textarea "My order was cancelled last night and w"
type textarea "x"
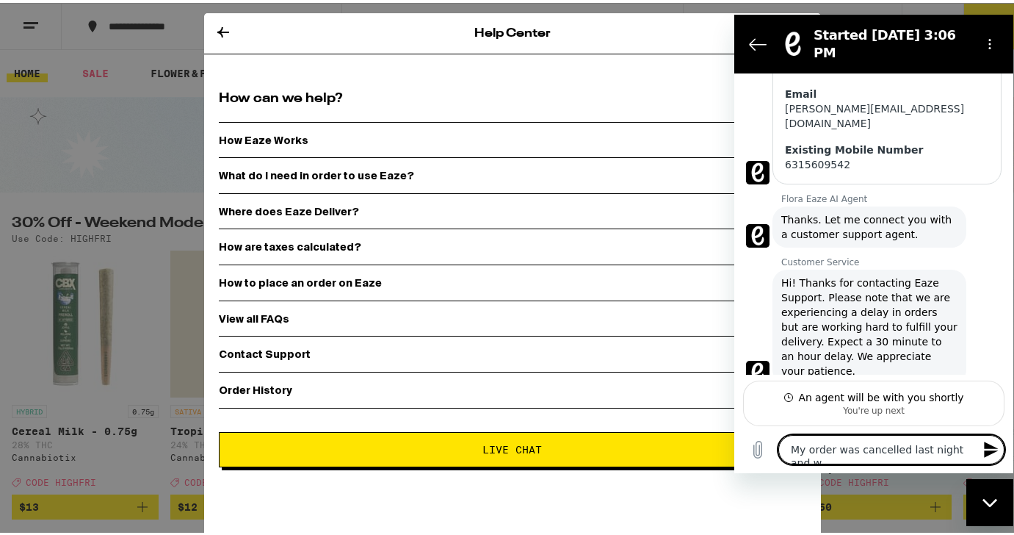
type textarea "My order was cancelled last night and we"
type textarea "x"
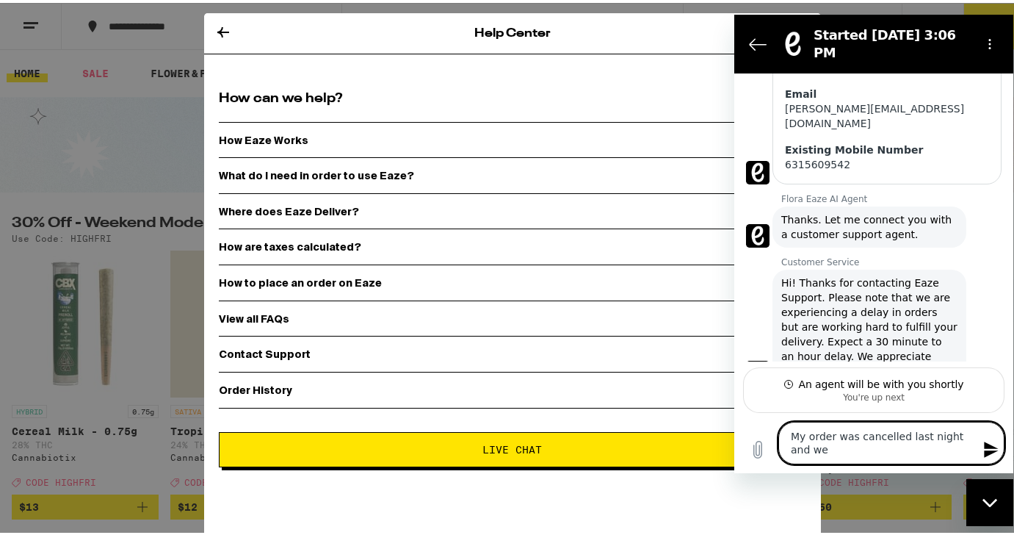
type textarea "My order was cancelled last night and we"
type textarea "x"
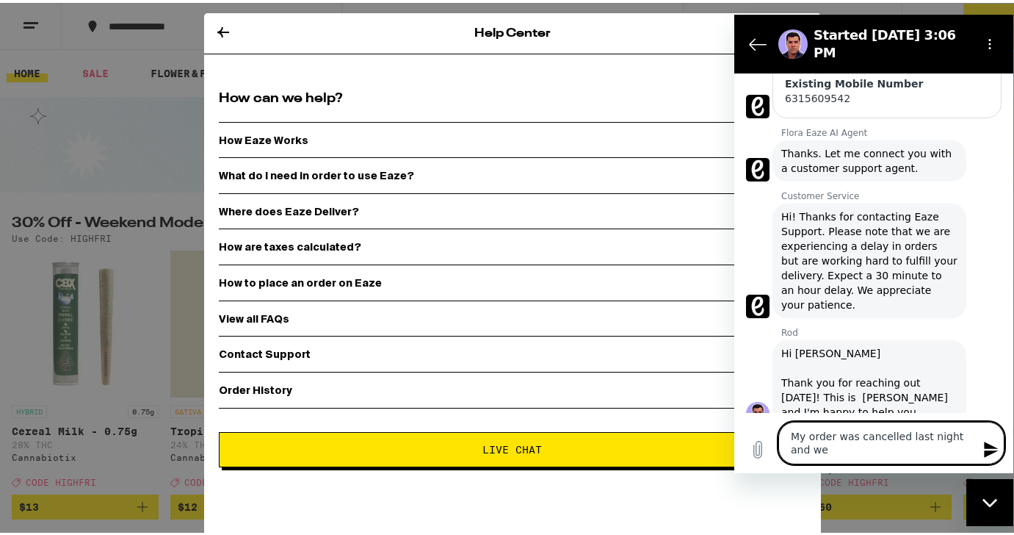
scroll to position [315, 0]
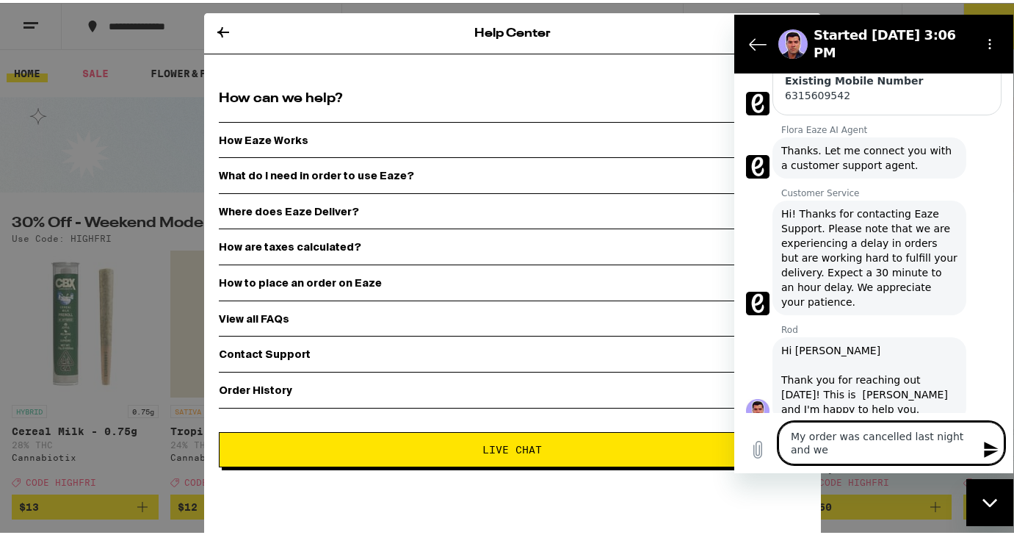
click at [828, 458] on textarea "My order was cancelled last night and we" at bounding box center [892, 442] width 226 height 43
click at [828, 447] on textarea "My order was cancelled last night and we" at bounding box center [892, 442] width 226 height 43
click at [844, 447] on textarea "My order was cancelled last night and we" at bounding box center [892, 442] width 226 height 43
click at [839, 447] on textarea "My order was cancelled last night and we" at bounding box center [892, 442] width 226 height 43
click at [839, 448] on textarea "My order was cancelled last night and we" at bounding box center [892, 442] width 226 height 43
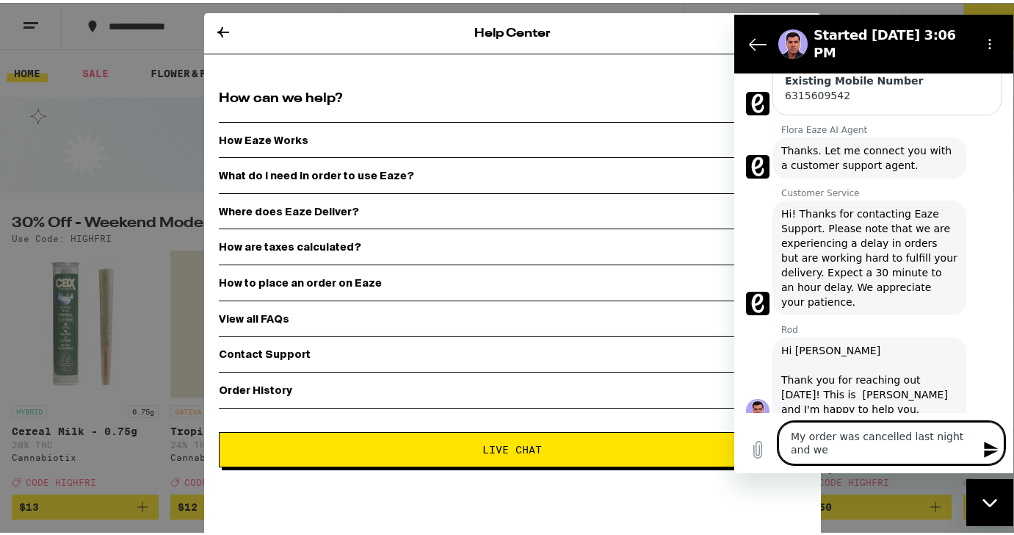
click at [839, 448] on textarea "My order was cancelled last night and we" at bounding box center [892, 442] width 226 height 43
click at [839, 447] on textarea "My order was cancelled last night and we" at bounding box center [892, 442] width 226 height 43
type textarea "My order was cancelled last night and we"
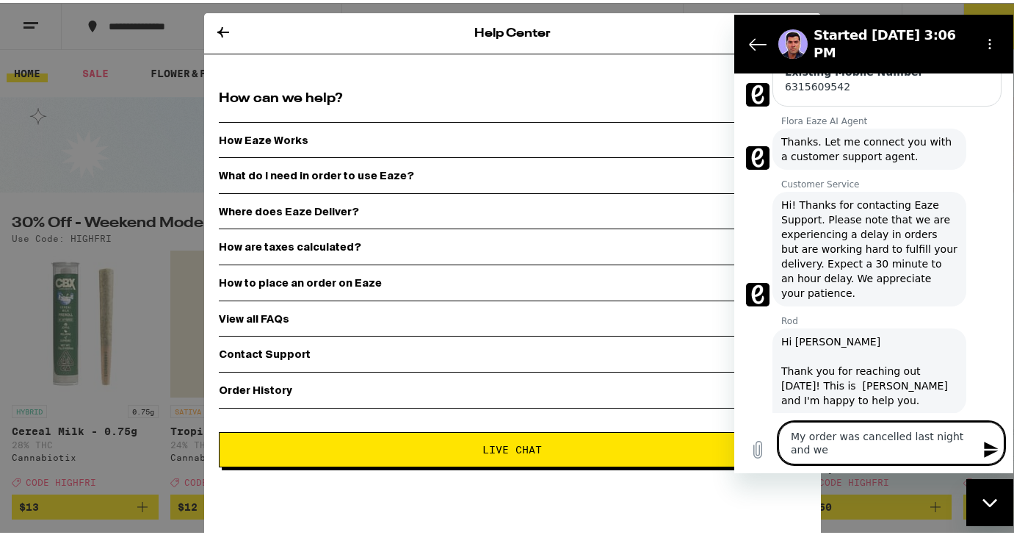
scroll to position [322, 0]
type textarea "x"
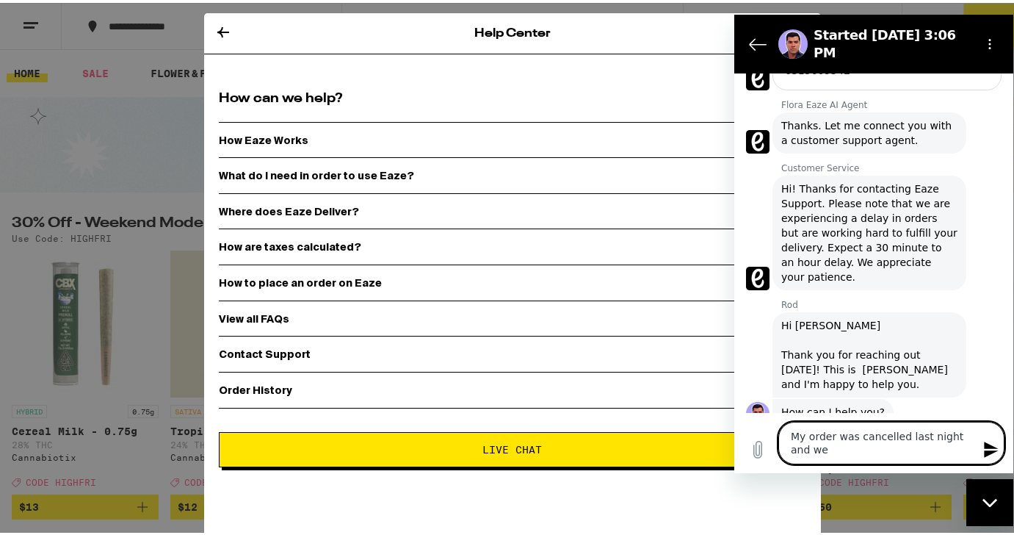
scroll to position [343, 0]
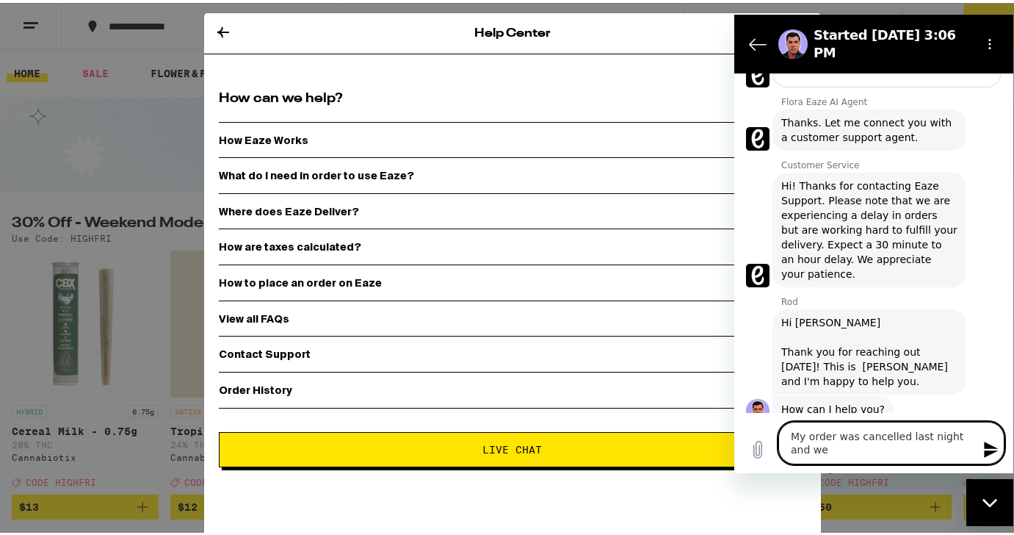
type textarea "My order was cancelled last night and w"
type textarea "x"
type textarea "My order was cancelled last night and"
type textarea "x"
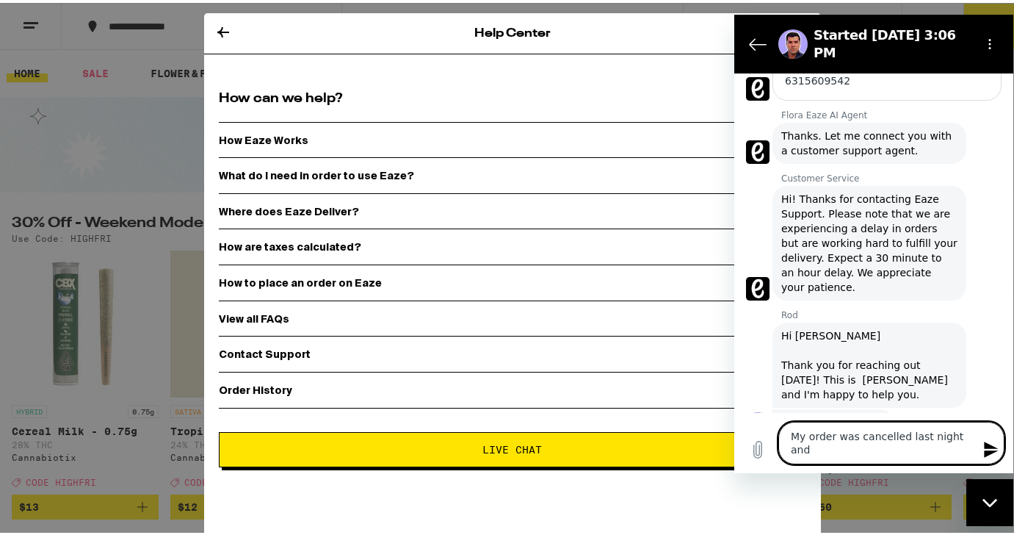
type textarea "My order was cancelled last night and"
type textarea "x"
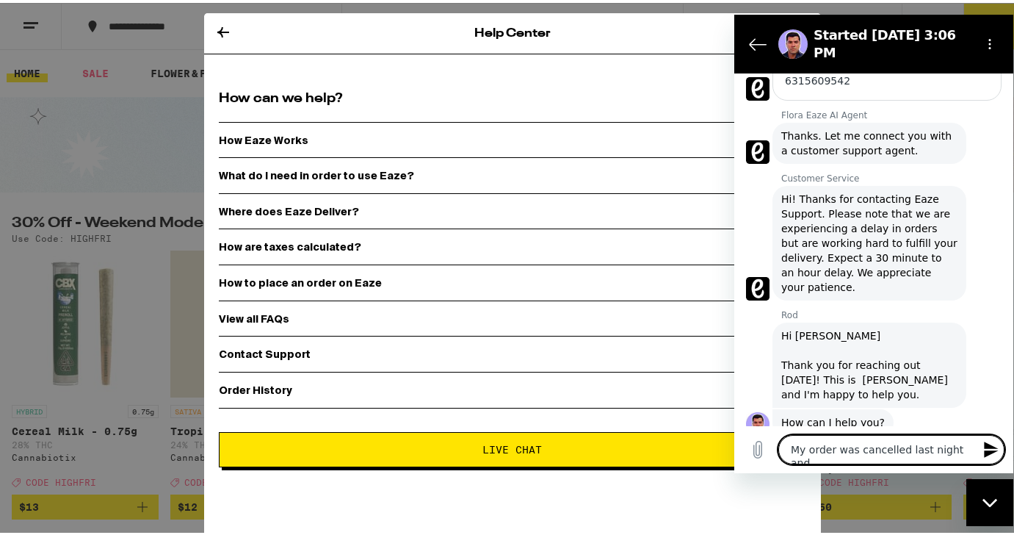
type textarea "My order was cancelled last night an"
type textarea "x"
type textarea "My order was cancelled last night a"
type textarea "x"
type textarea "My order was cancelled last night"
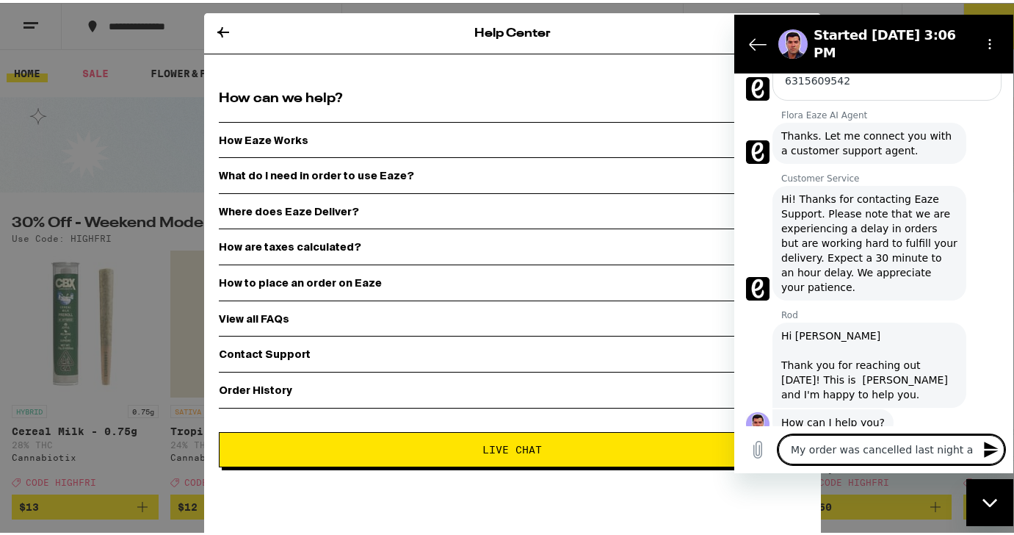
type textarea "x"
type textarea "My order was cancelled last night d"
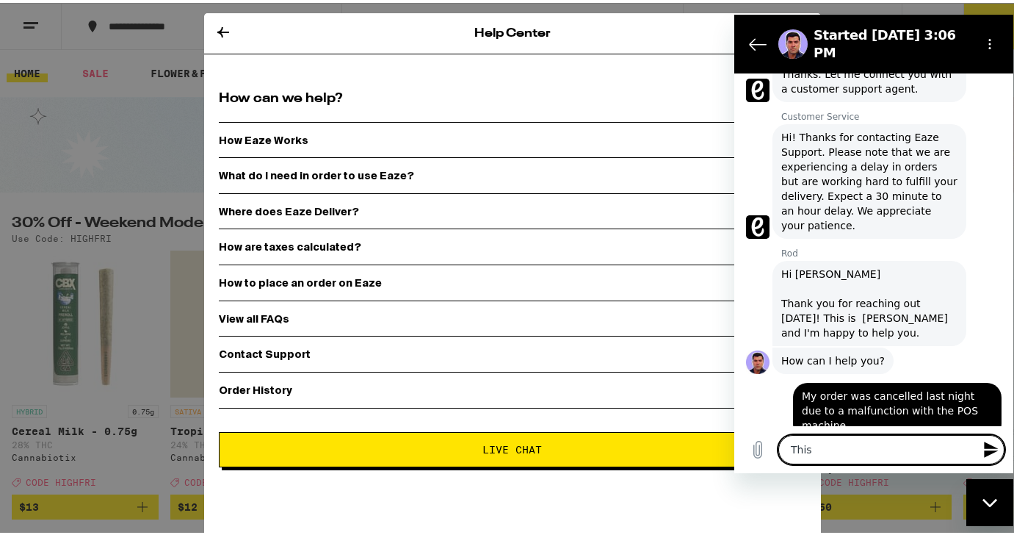
scroll to position [394, 0]
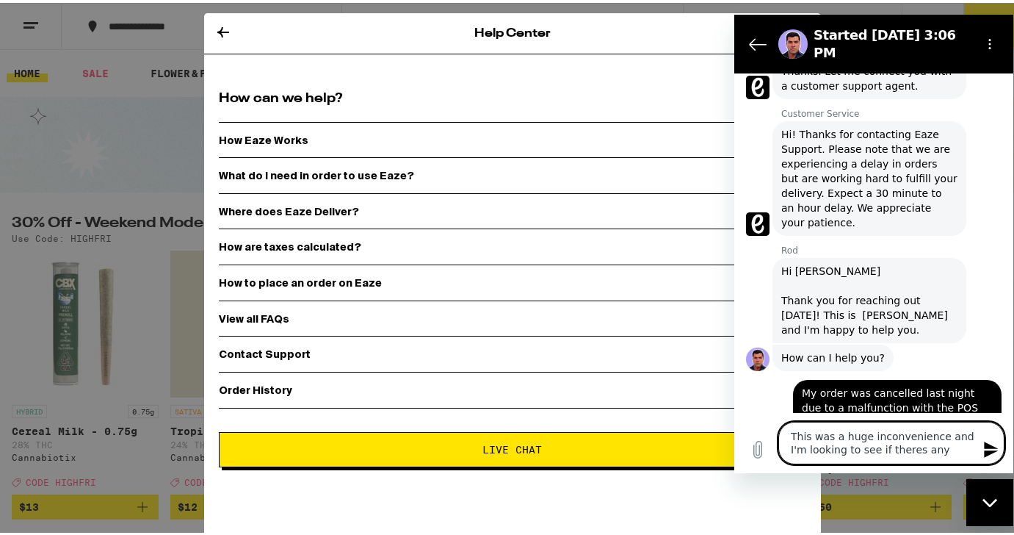
click at [944, 452] on textarea "This was a huge inconvenience and I'm looking to see if theres any" at bounding box center [892, 442] width 226 height 43
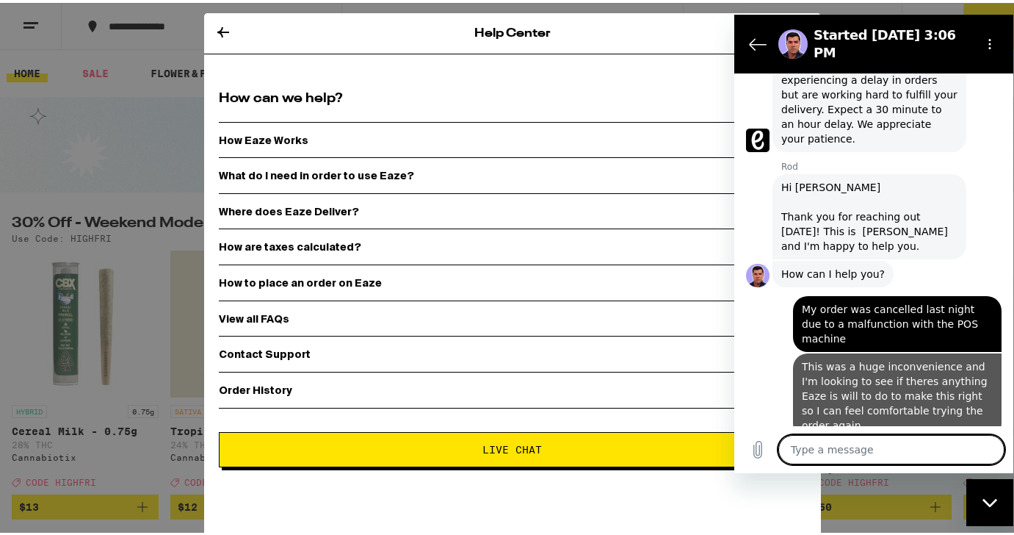
scroll to position [481, 0]
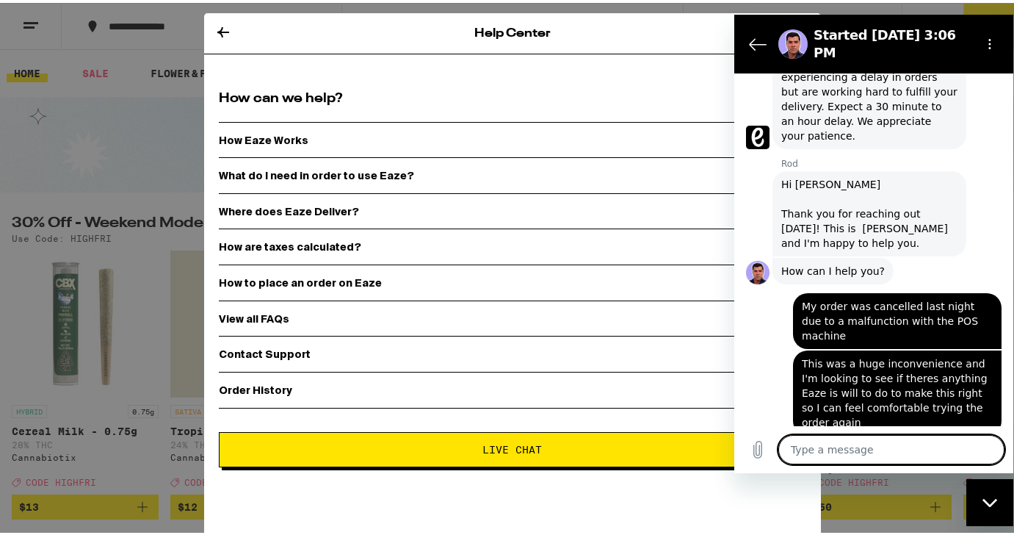
click at [842, 453] on textarea at bounding box center [892, 448] width 226 height 29
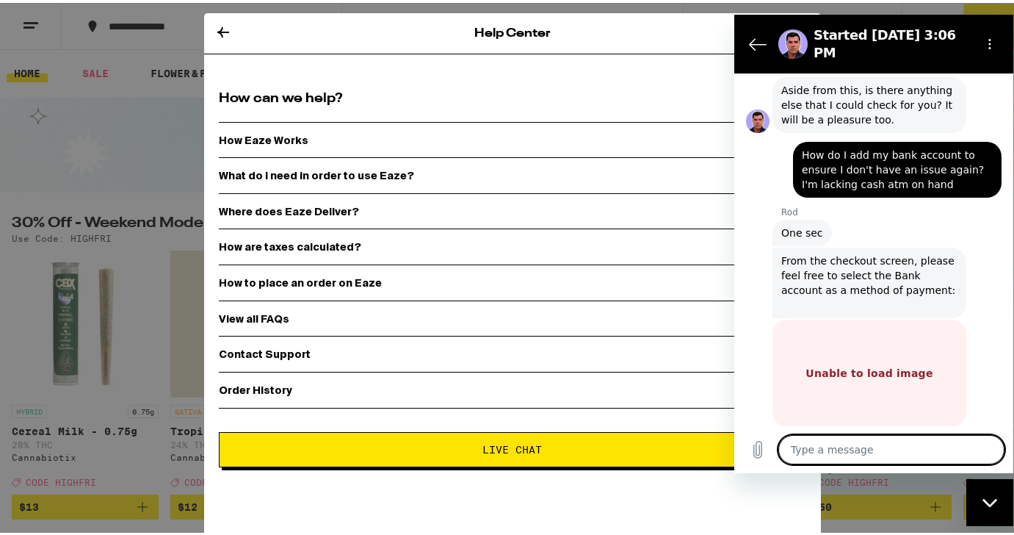
scroll to position [1368, 0]
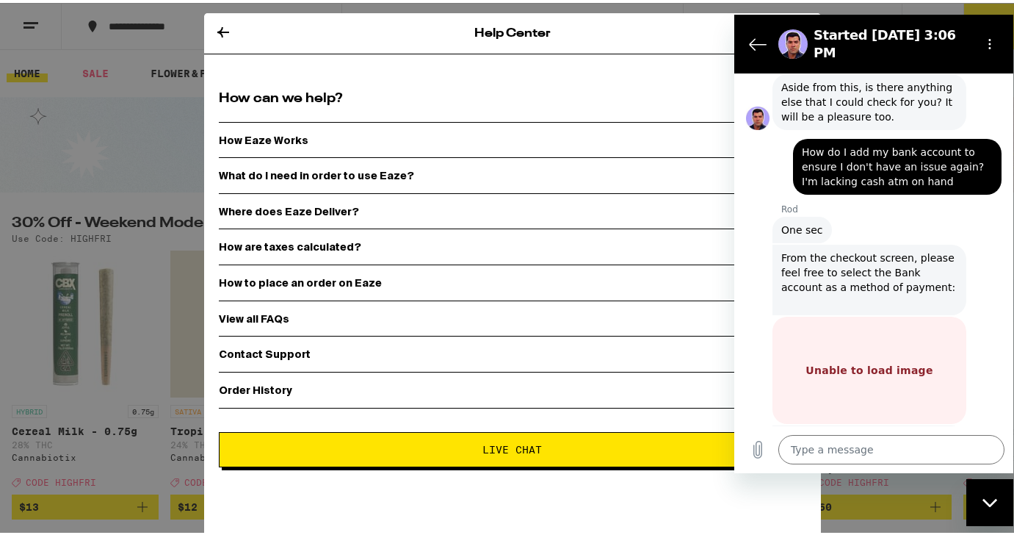
click at [878, 362] on p "Unable to load image" at bounding box center [869, 369] width 127 height 15
click at [867, 445] on textarea at bounding box center [892, 448] width 226 height 29
click at [867, 444] on textarea at bounding box center [892, 448] width 226 height 29
click at [870, 446] on textarea at bounding box center [892, 448] width 226 height 29
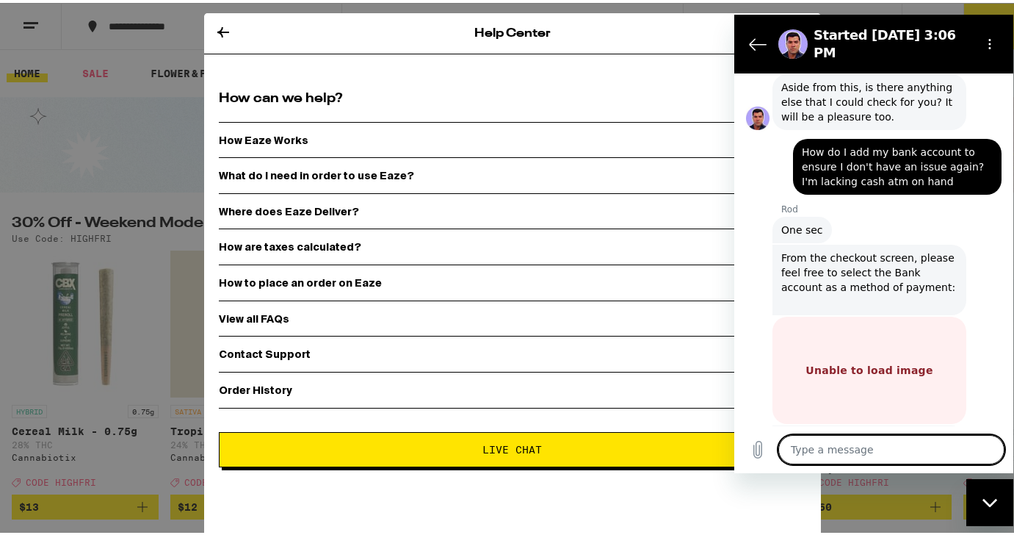
click at [870, 446] on textarea at bounding box center [892, 448] width 226 height 29
click at [872, 447] on textarea at bounding box center [892, 448] width 226 height 29
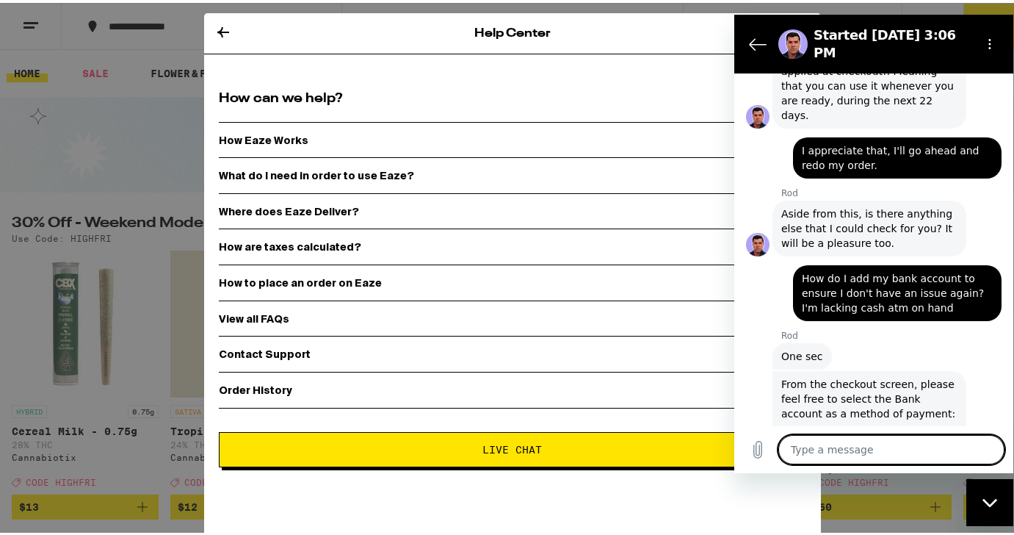
scroll to position [1222, 0]
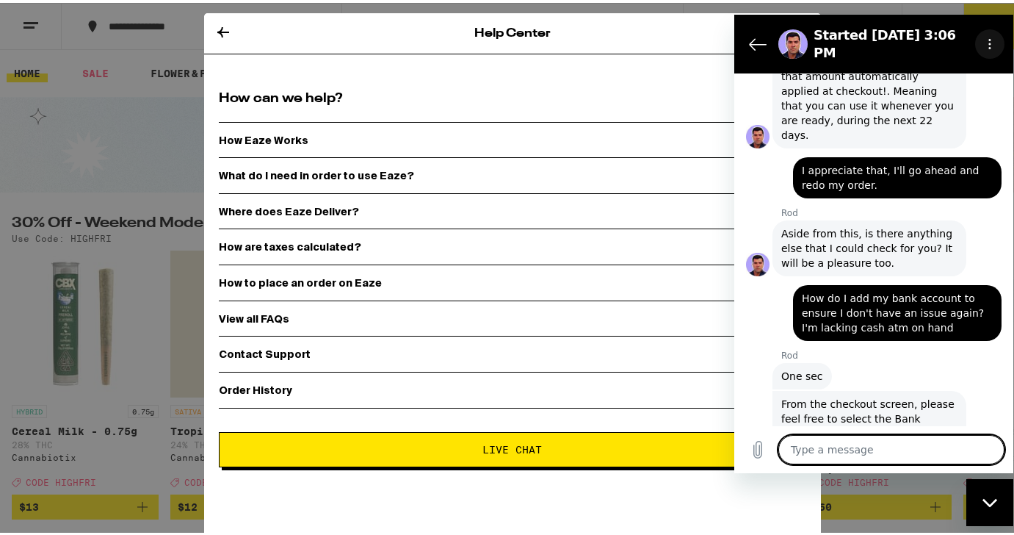
click at [993, 37] on icon "Options menu" at bounding box center [990, 43] width 12 height 12
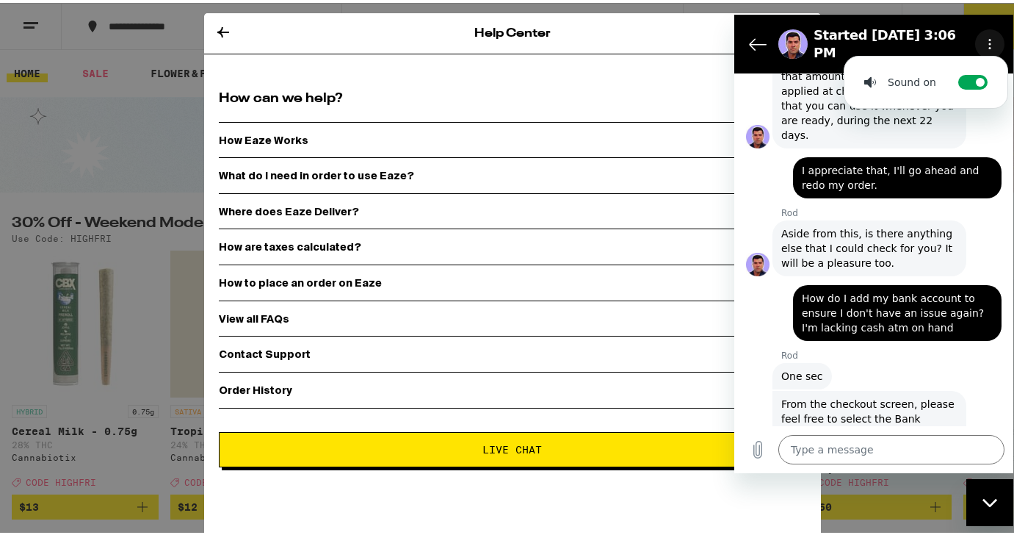
click at [993, 37] on icon "Options menu" at bounding box center [990, 43] width 12 height 12
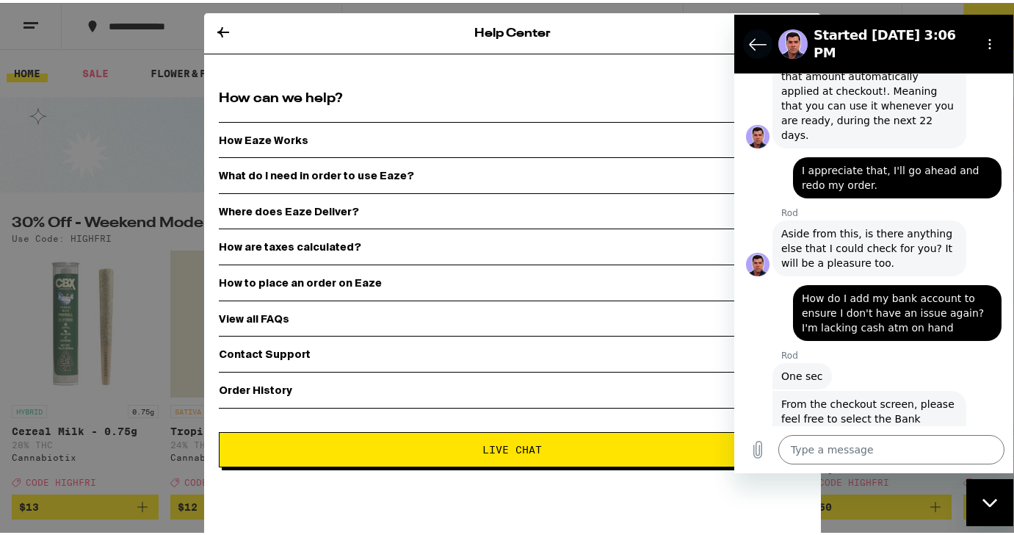
click at [755, 37] on icon "Back to the conversation list" at bounding box center [758, 44] width 18 height 18
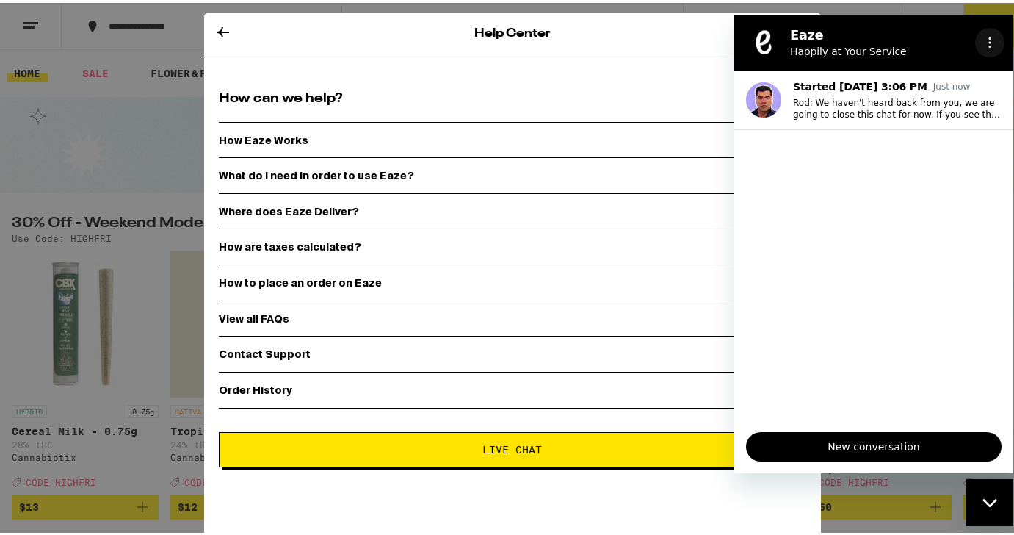
click at [996, 42] on button "Options menu" at bounding box center [989, 41] width 29 height 29
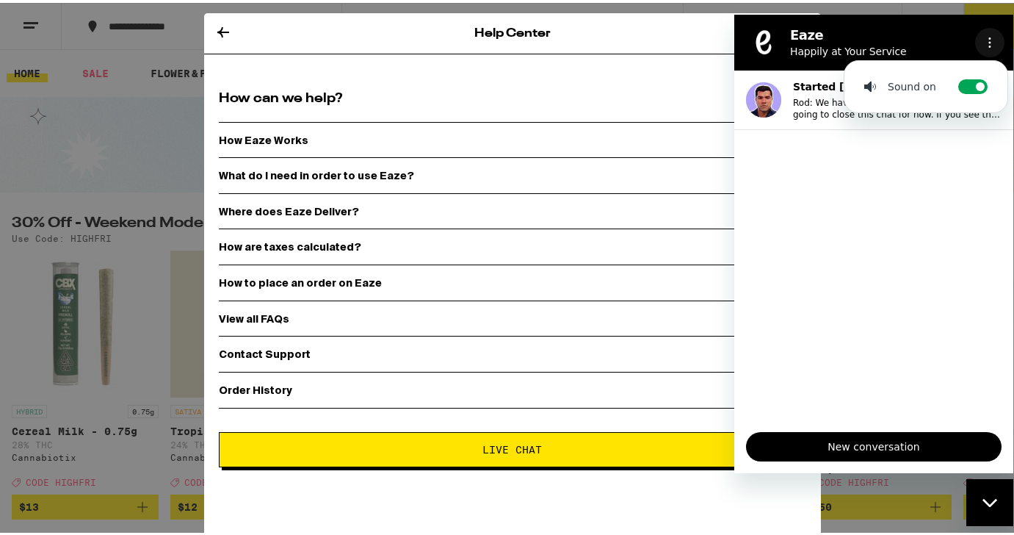
click at [991, 42] on circle "Options menu" at bounding box center [990, 42] width 2 height 2
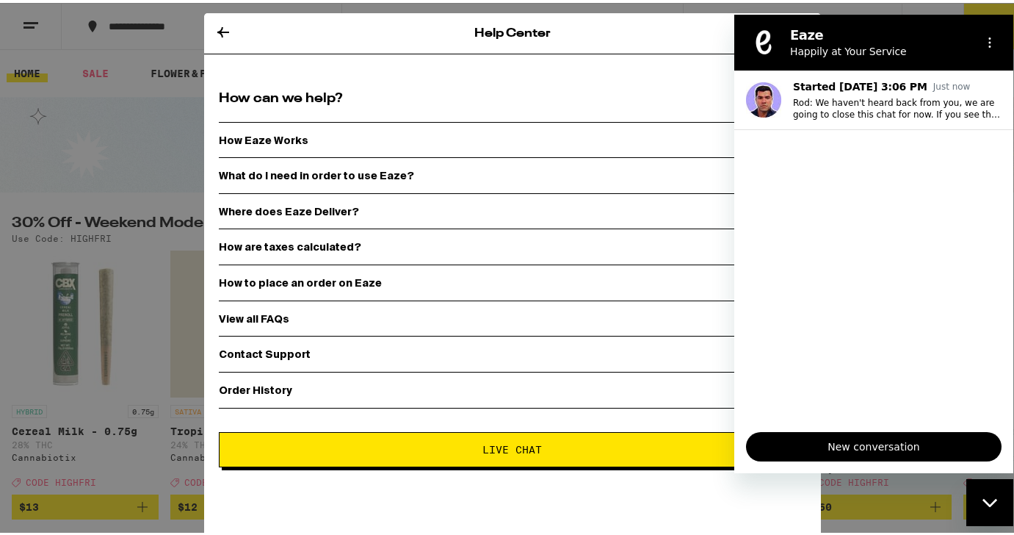
click at [854, 232] on ul "Started [DATE] 3:06 PM Just now Rod: We haven't heard back from you, we are goi…" at bounding box center [873, 245] width 279 height 350
click at [972, 498] on div "Close messaging window" at bounding box center [990, 502] width 44 height 44
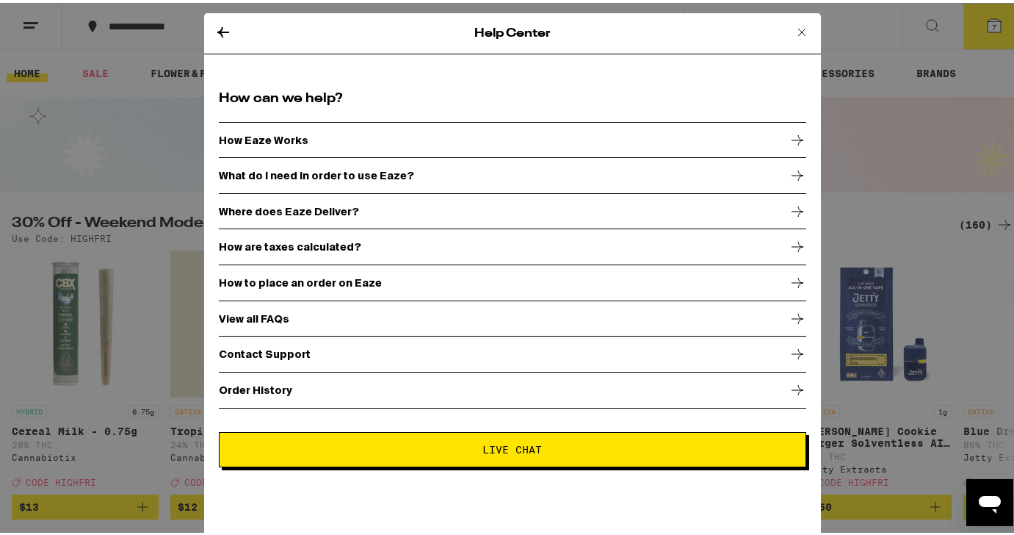
click at [793, 26] on icon at bounding box center [802, 30] width 18 height 18
